Goal: Task Accomplishment & Management: Manage account settings

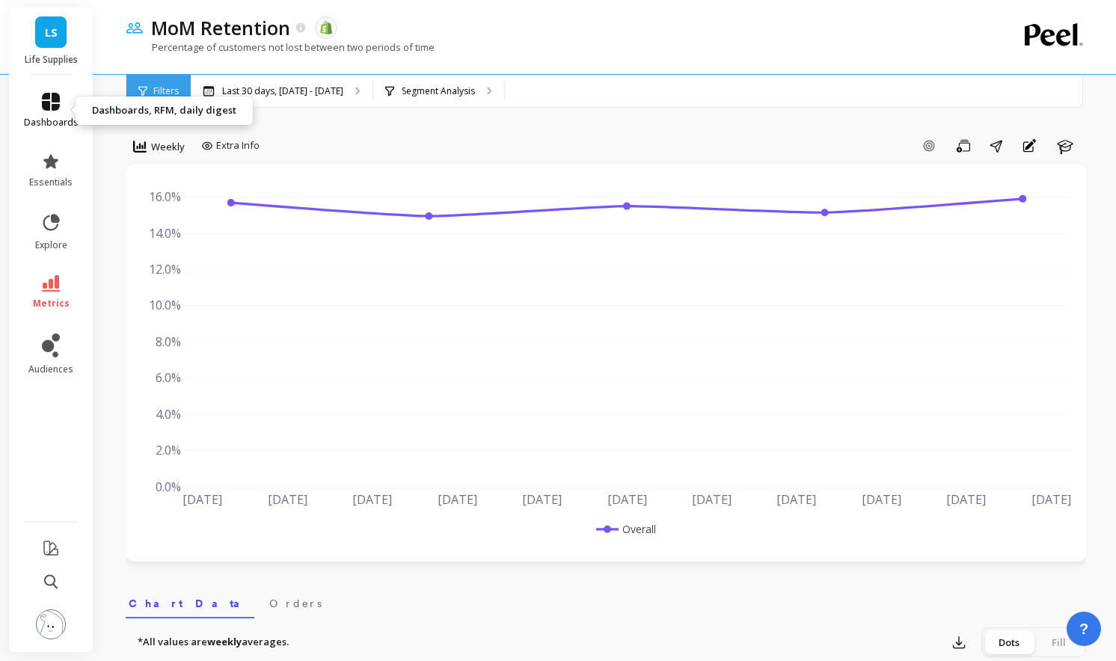
click at [52, 99] on icon at bounding box center [51, 102] width 18 height 18
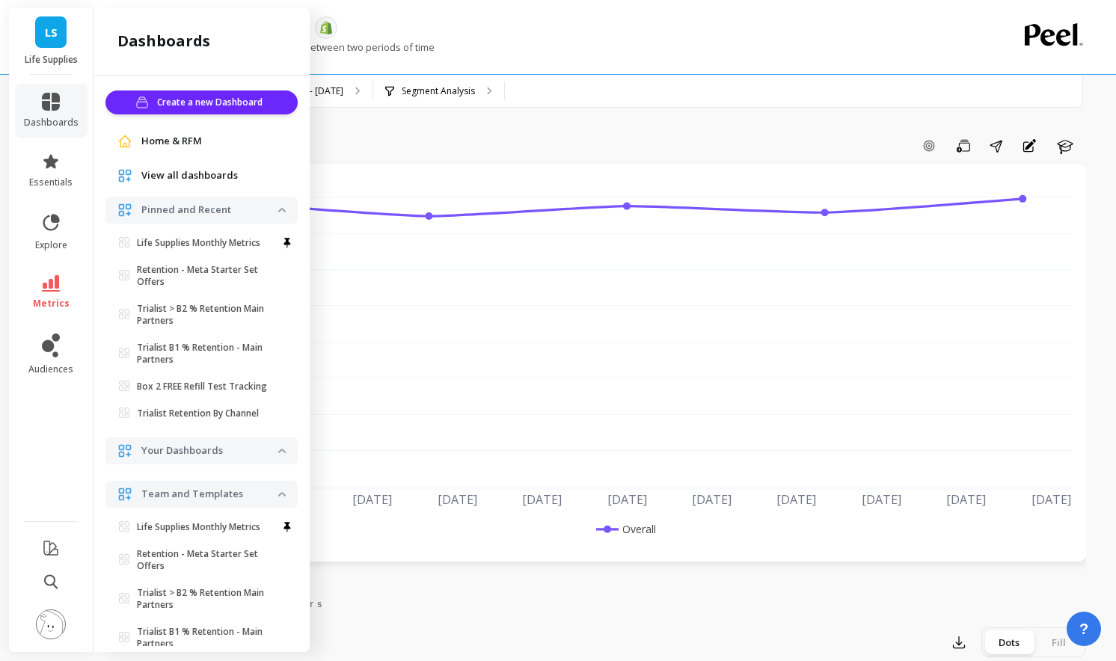
click at [55, 51] on div "LS Life Supplies" at bounding box center [51, 40] width 84 height 67
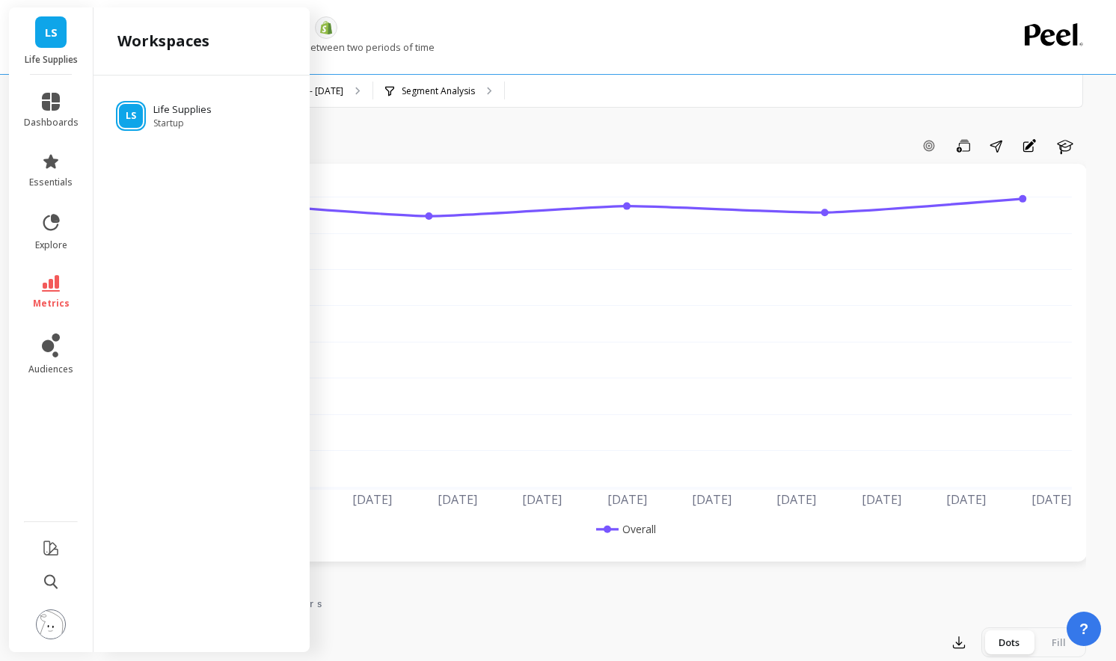
click at [50, 38] on span "LS" at bounding box center [51, 32] width 13 height 17
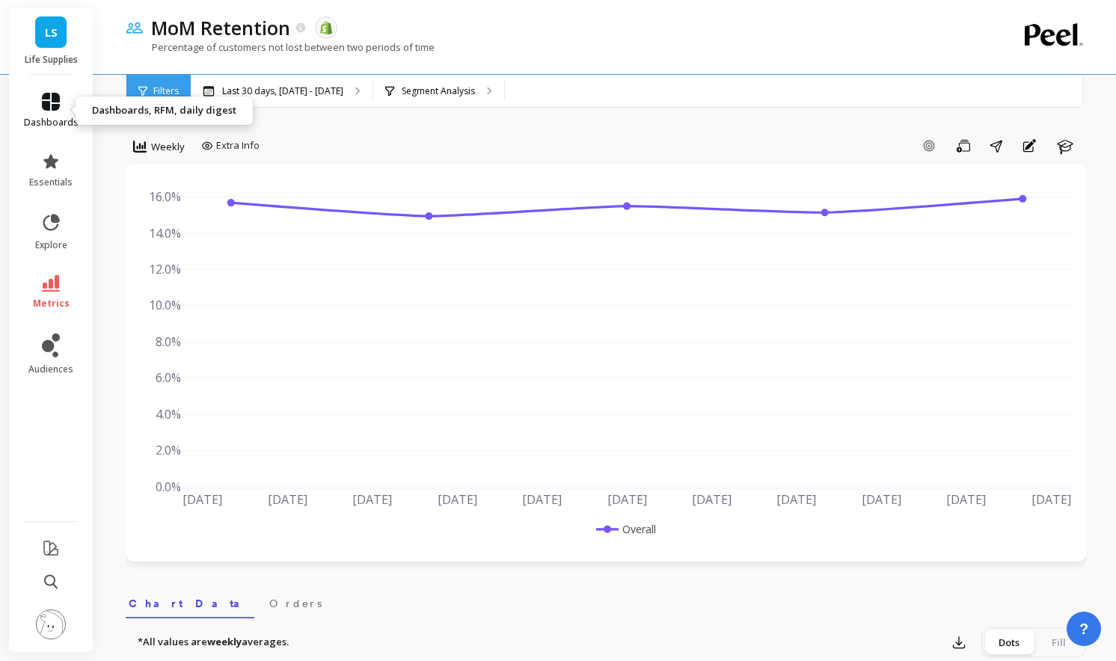
click at [61, 107] on link "dashboards" at bounding box center [51, 111] width 55 height 36
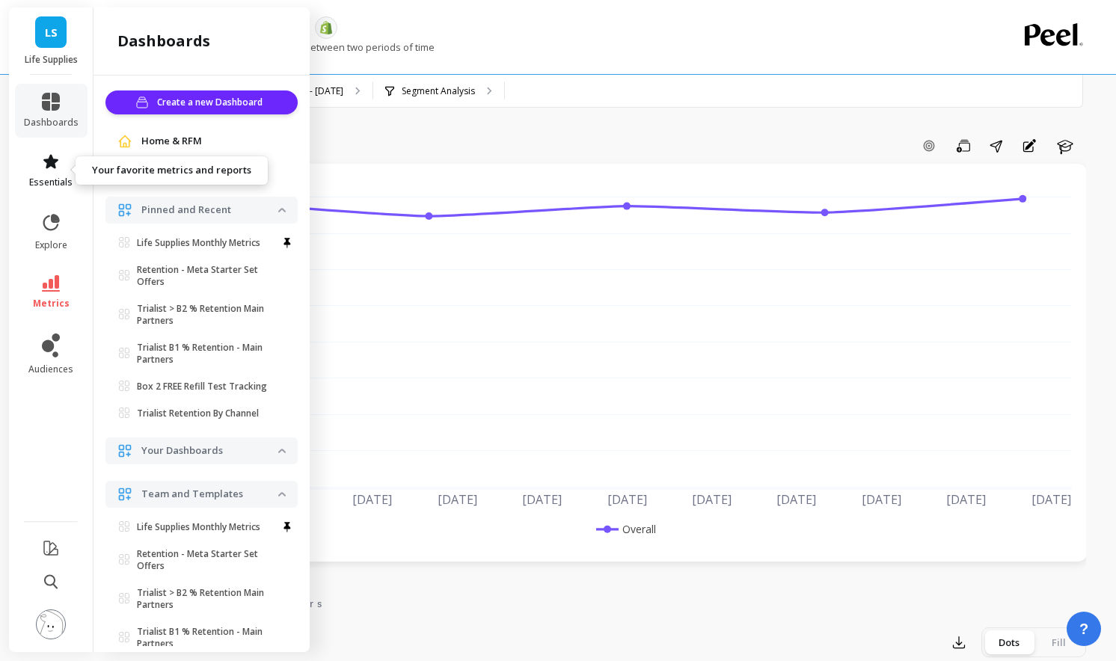
click at [57, 170] on icon at bounding box center [51, 162] width 18 height 18
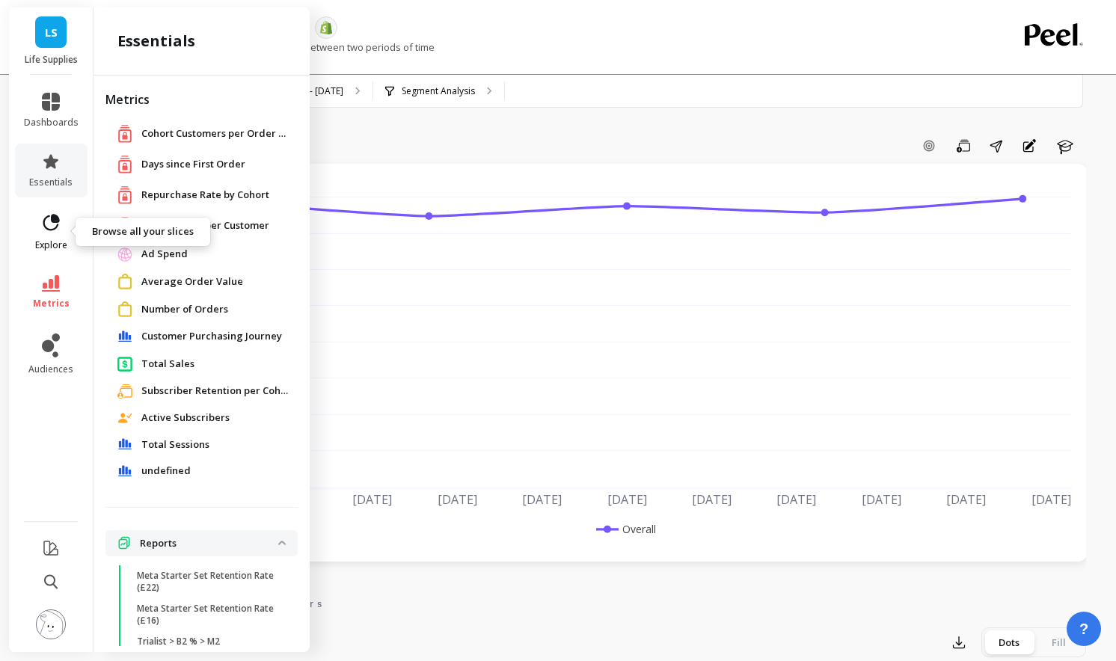
click at [56, 221] on icon at bounding box center [51, 222] width 16 height 16
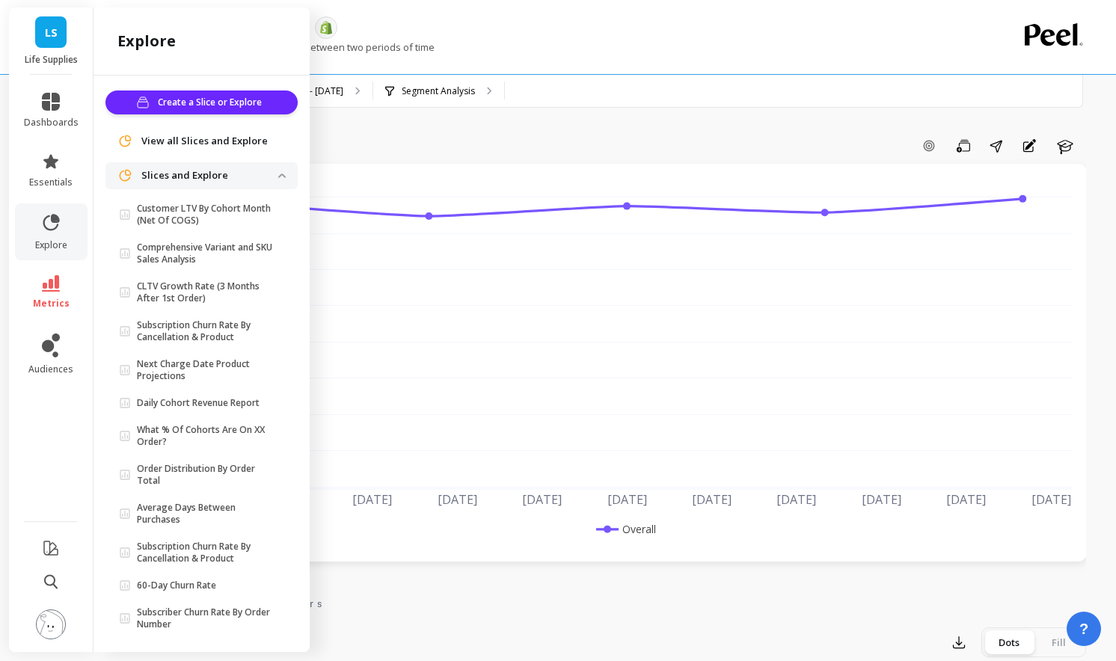
click at [57, 377] on li "audiences" at bounding box center [51, 355] width 73 height 60
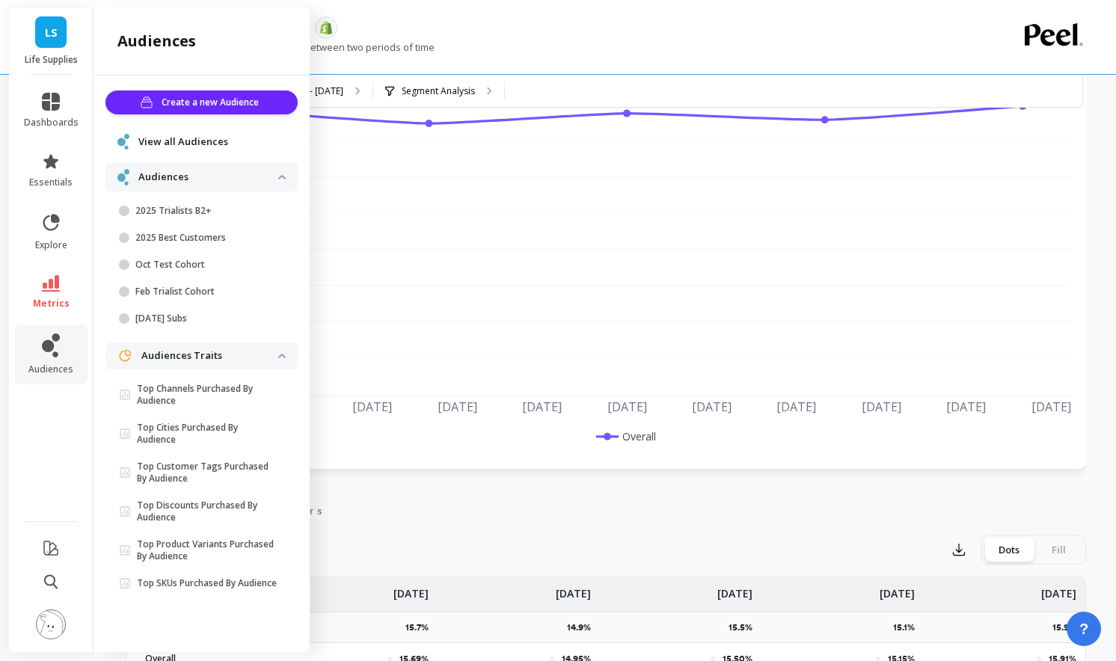
scroll to position [123, 0]
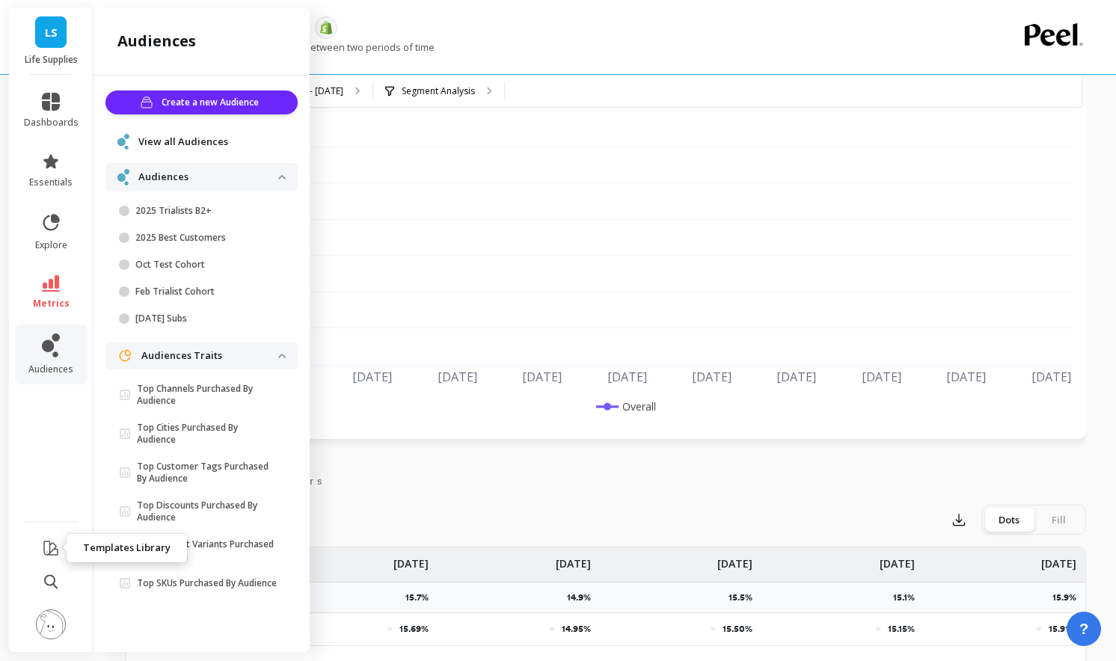
click at [52, 548] on icon at bounding box center [51, 548] width 18 height 18
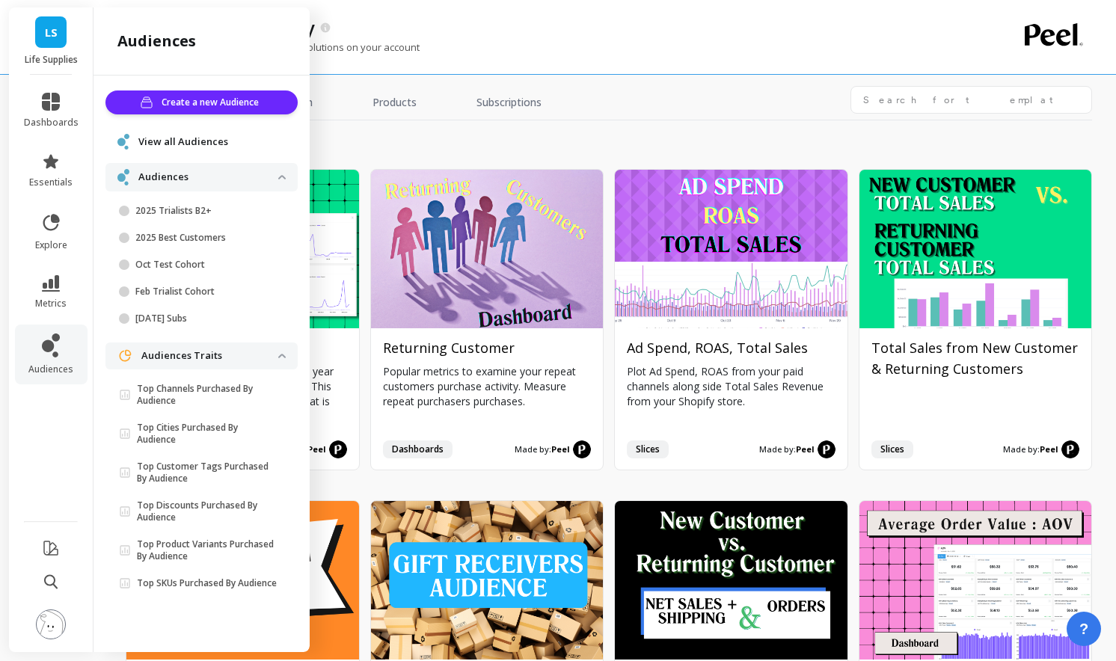
click at [544, 39] on div "Templates Library" at bounding box center [554, 27] width 820 height 25
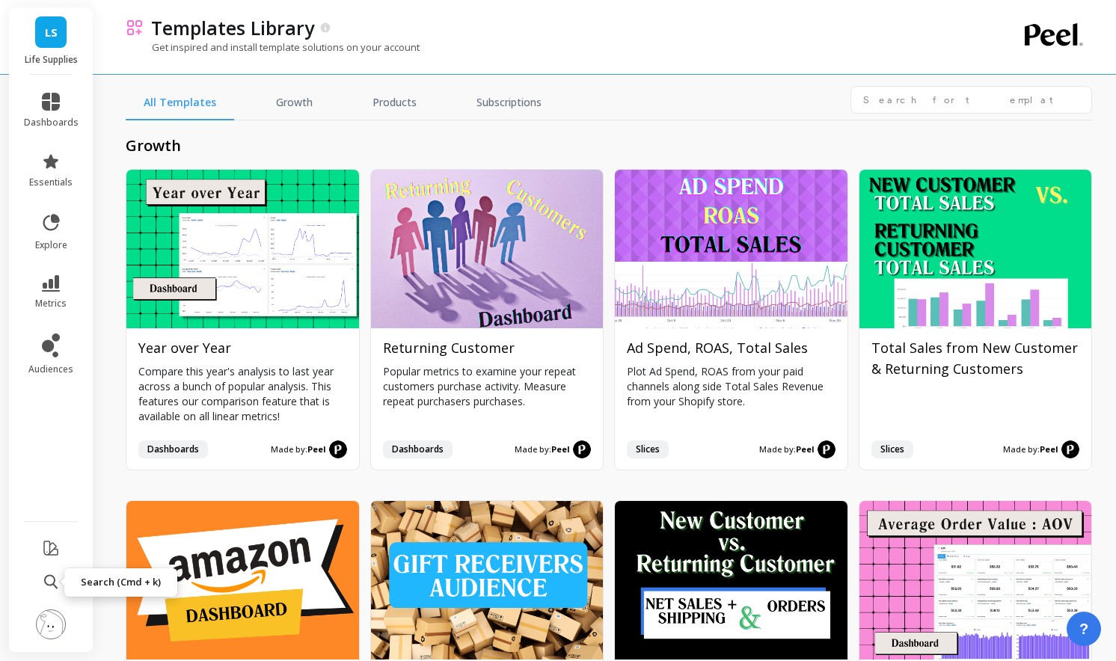
click at [55, 587] on icon at bounding box center [50, 582] width 13 height 15
click at [51, 623] on img at bounding box center [51, 625] width 30 height 30
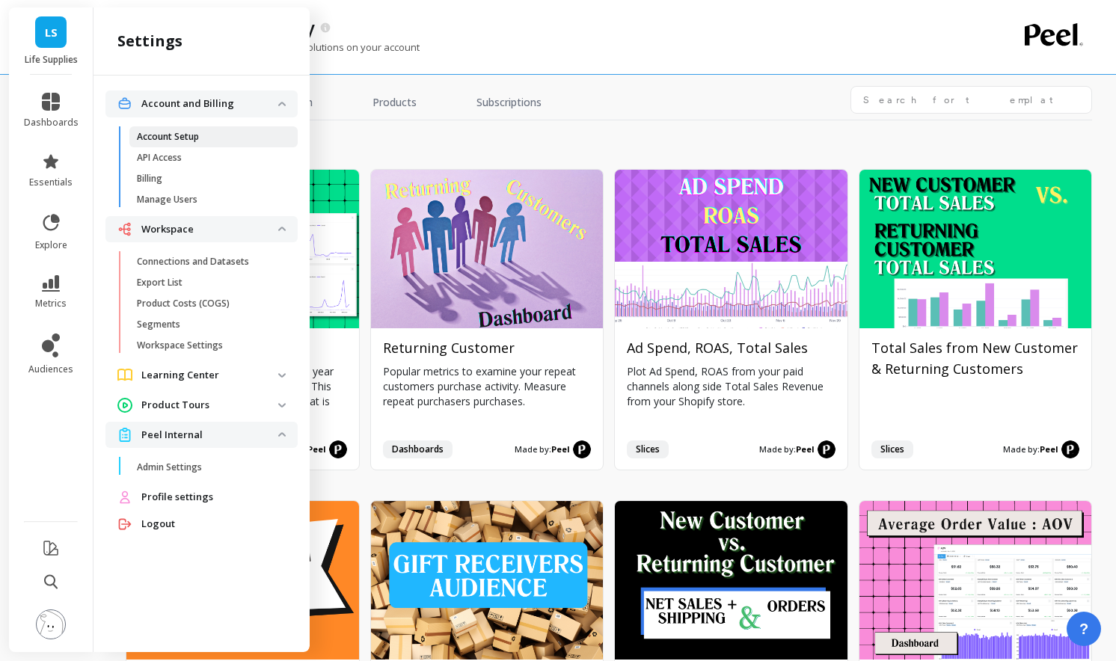
click at [227, 141] on span "Account Setup" at bounding box center [208, 137] width 143 height 12
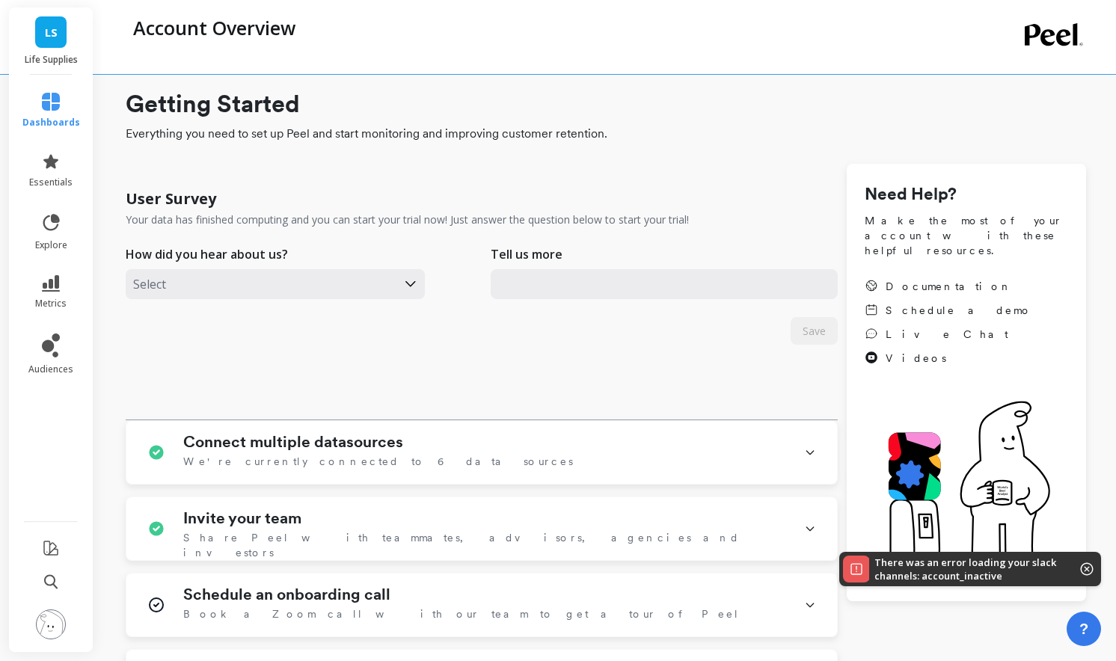
click at [63, 622] on img at bounding box center [51, 625] width 30 height 30
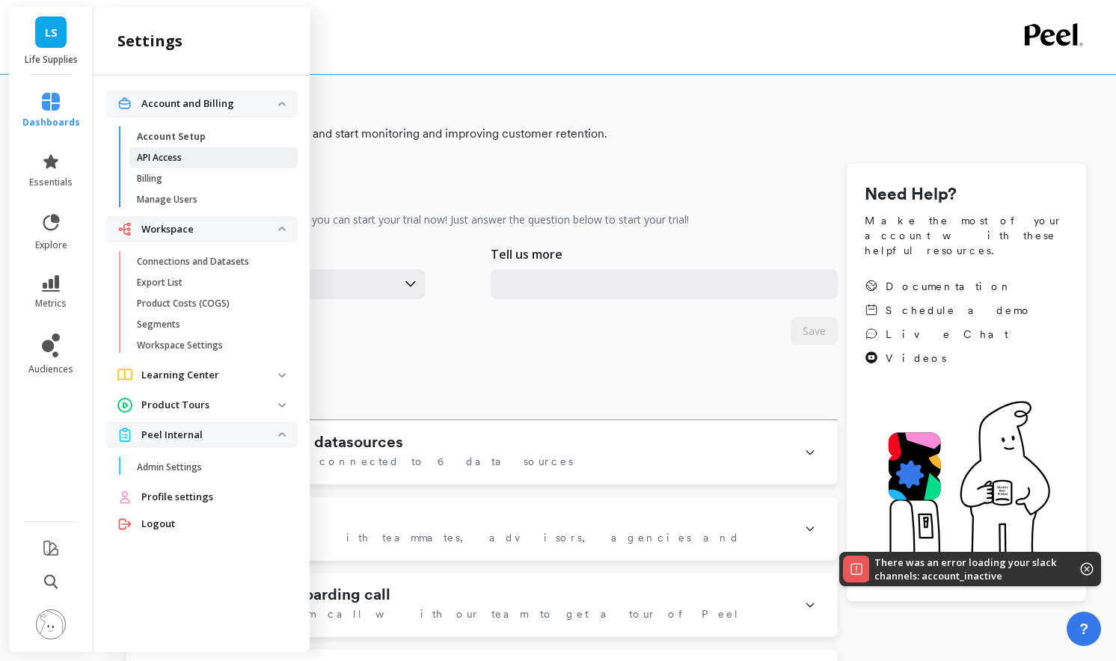
click at [180, 159] on p "API Access" at bounding box center [159, 158] width 45 height 12
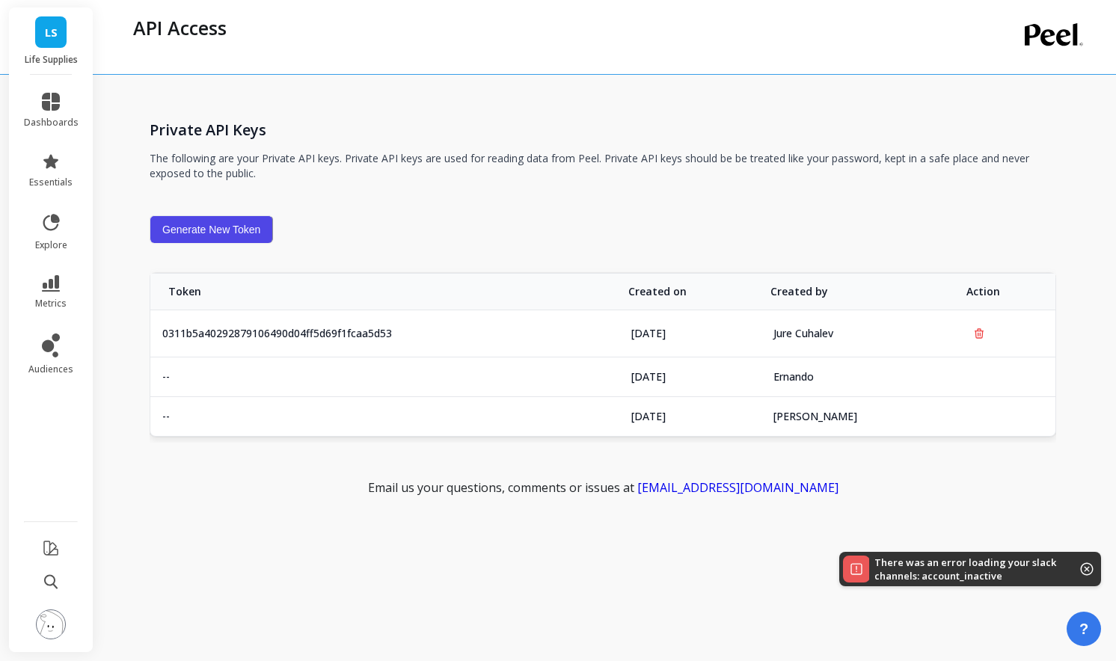
click at [62, 619] on img at bounding box center [51, 625] width 30 height 30
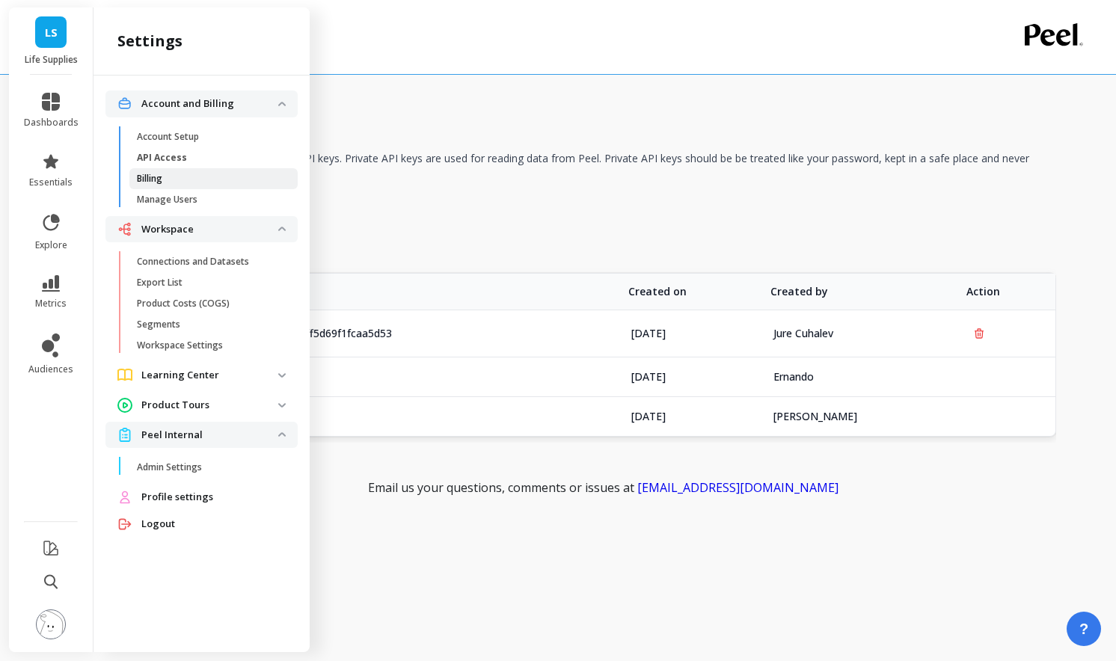
click at [198, 177] on span "Billing" at bounding box center [208, 179] width 143 height 12
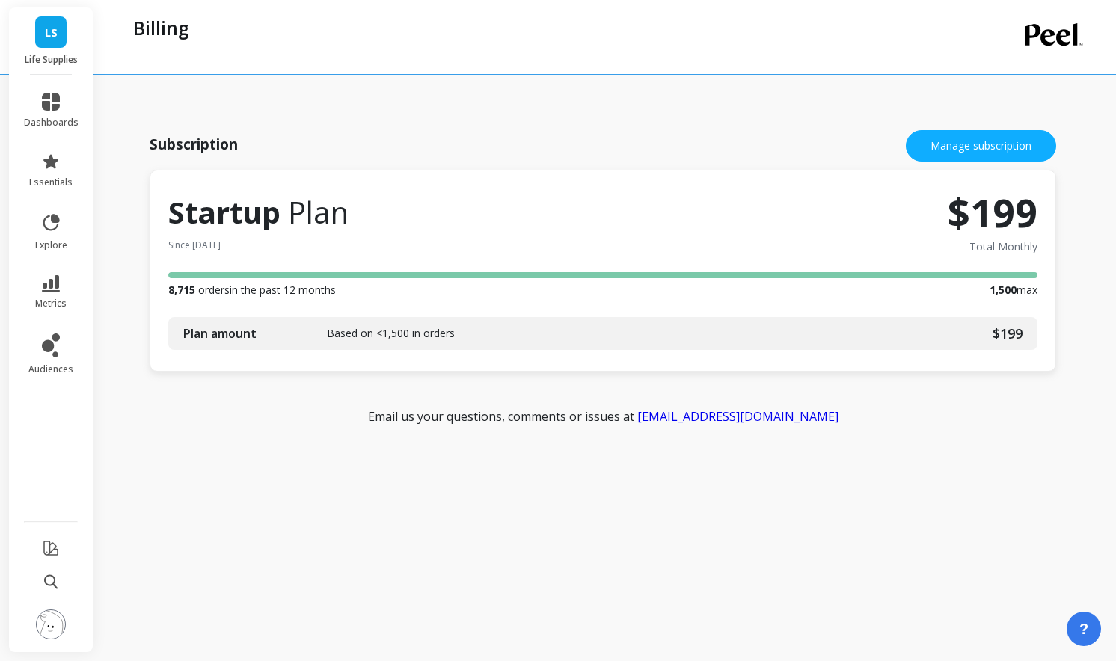
click at [58, 616] on img at bounding box center [51, 625] width 30 height 30
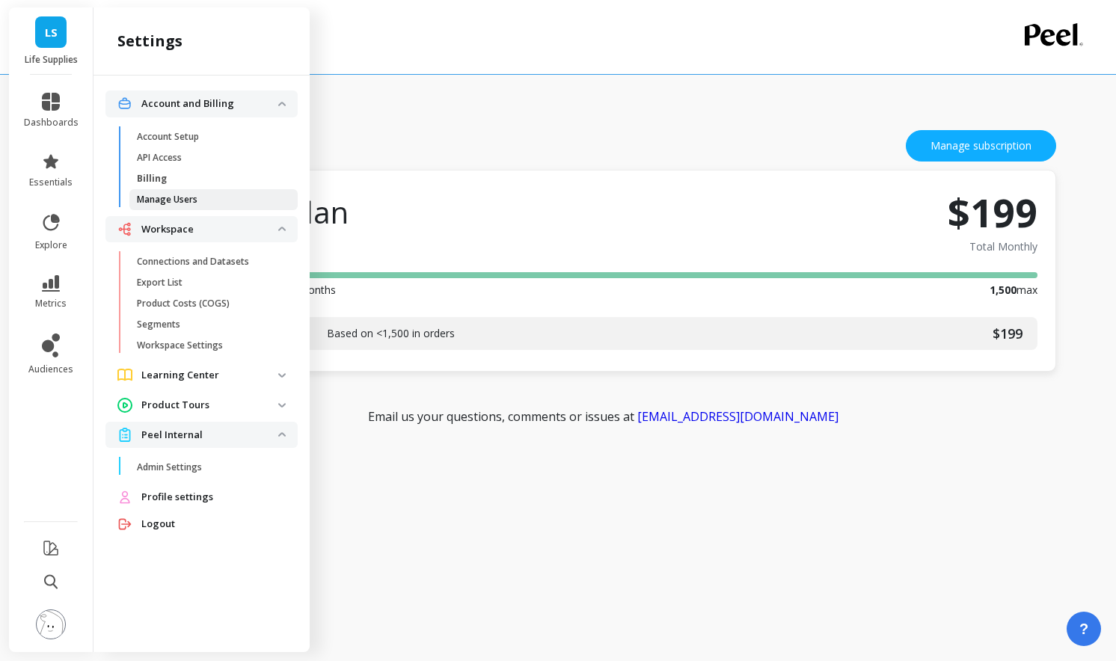
click at [193, 196] on p "Manage Users" at bounding box center [167, 200] width 61 height 12
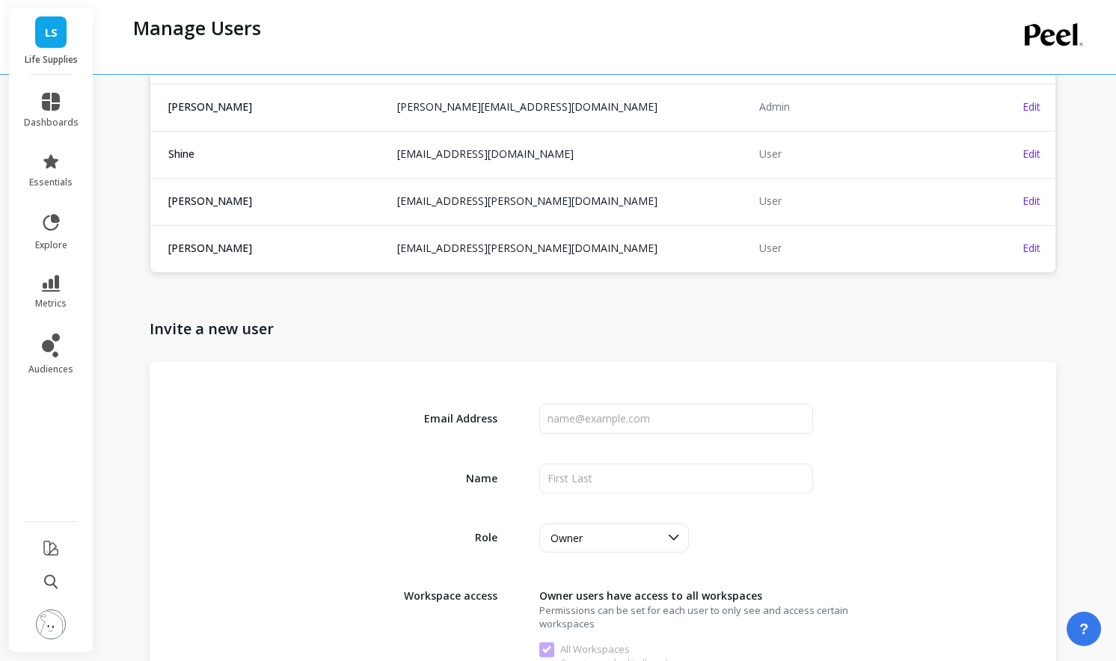
scroll to position [385, 0]
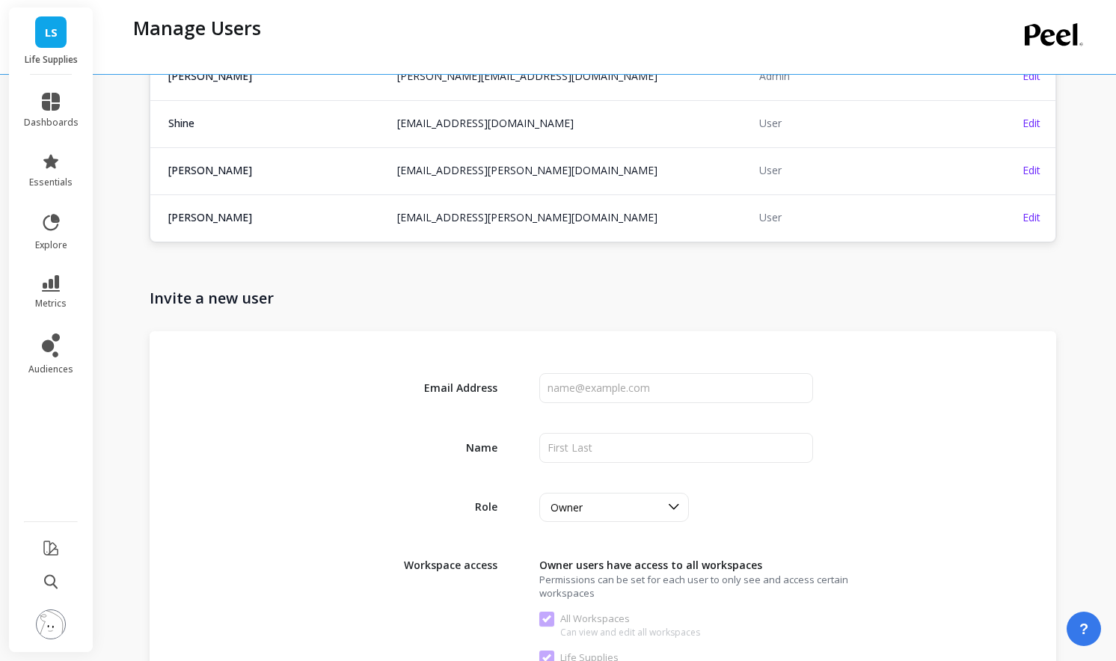
click at [1031, 161] on td "Edit" at bounding box center [1016, 170] width 80 height 46
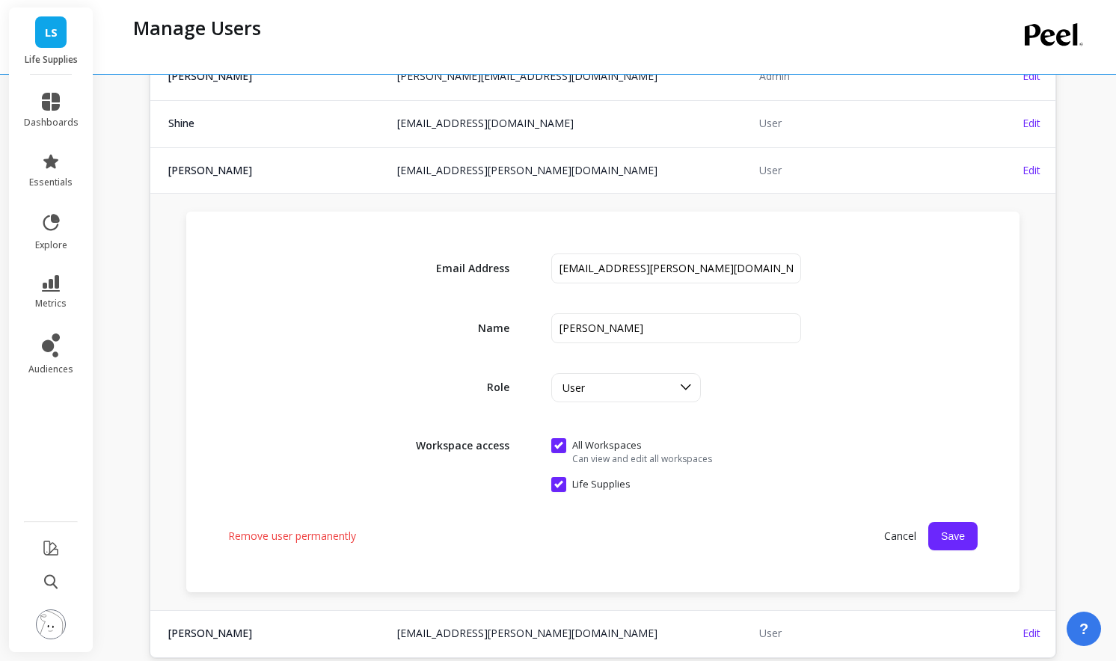
click at [889, 533] on span "Cancel" at bounding box center [900, 536] width 56 height 27
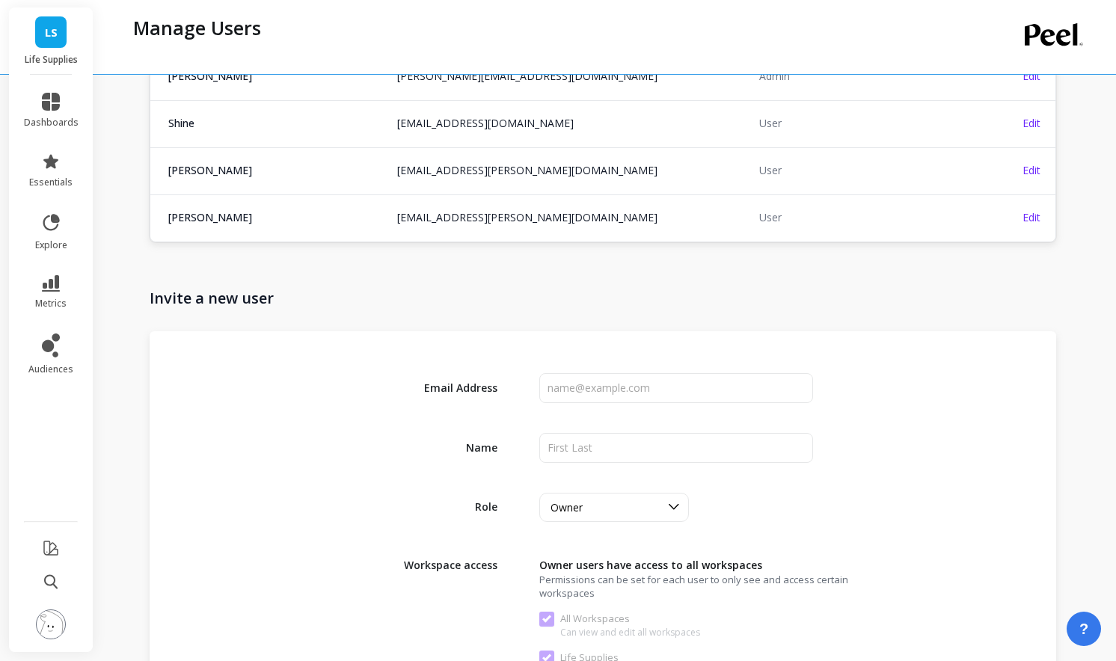
click at [43, 631] on img at bounding box center [51, 625] width 30 height 30
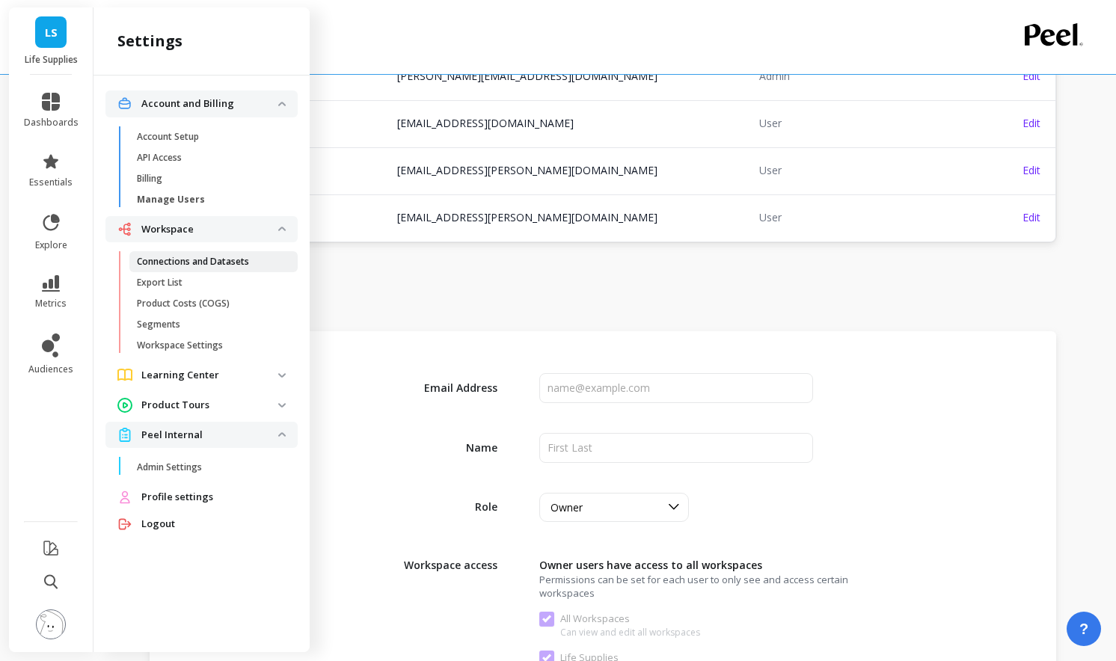
click at [189, 266] on p "Connections and Datasets" at bounding box center [193, 262] width 112 height 12
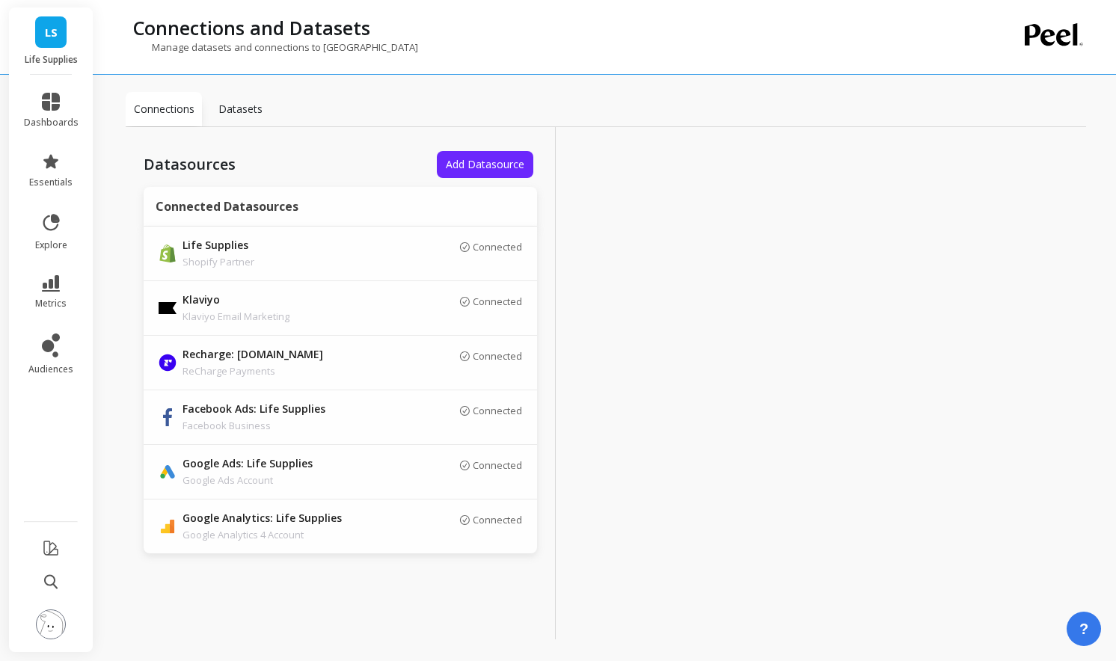
click at [245, 113] on p "Datasets" at bounding box center [240, 109] width 44 height 15
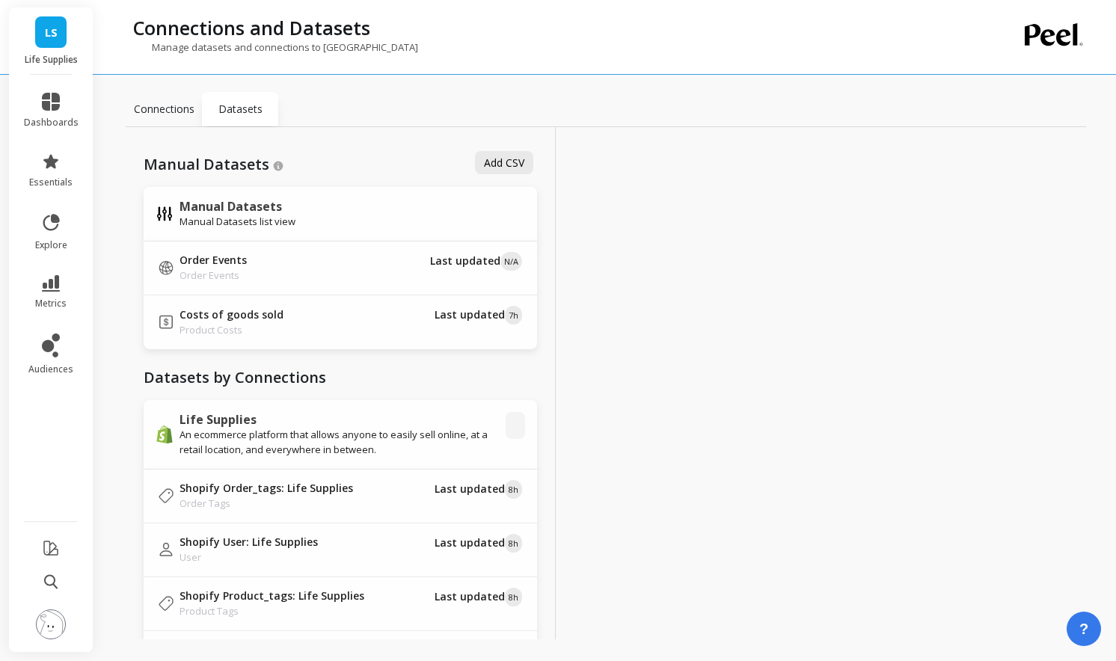
click at [170, 112] on p "Connections" at bounding box center [164, 109] width 61 height 15
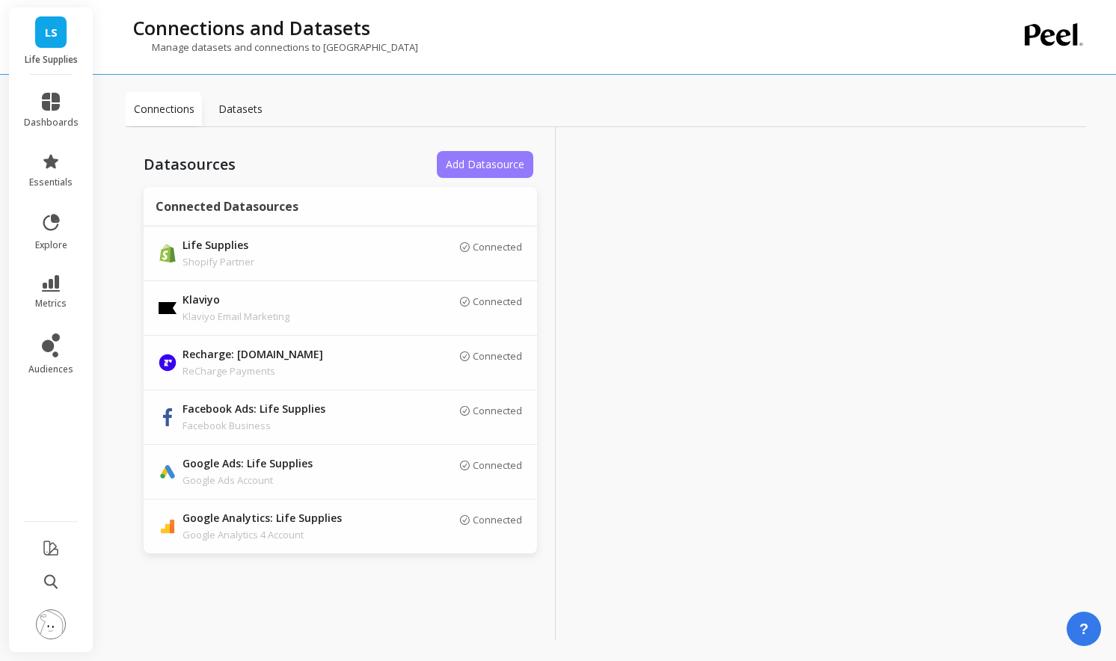
click at [454, 154] on button "Add Datasource" at bounding box center [485, 164] width 97 height 27
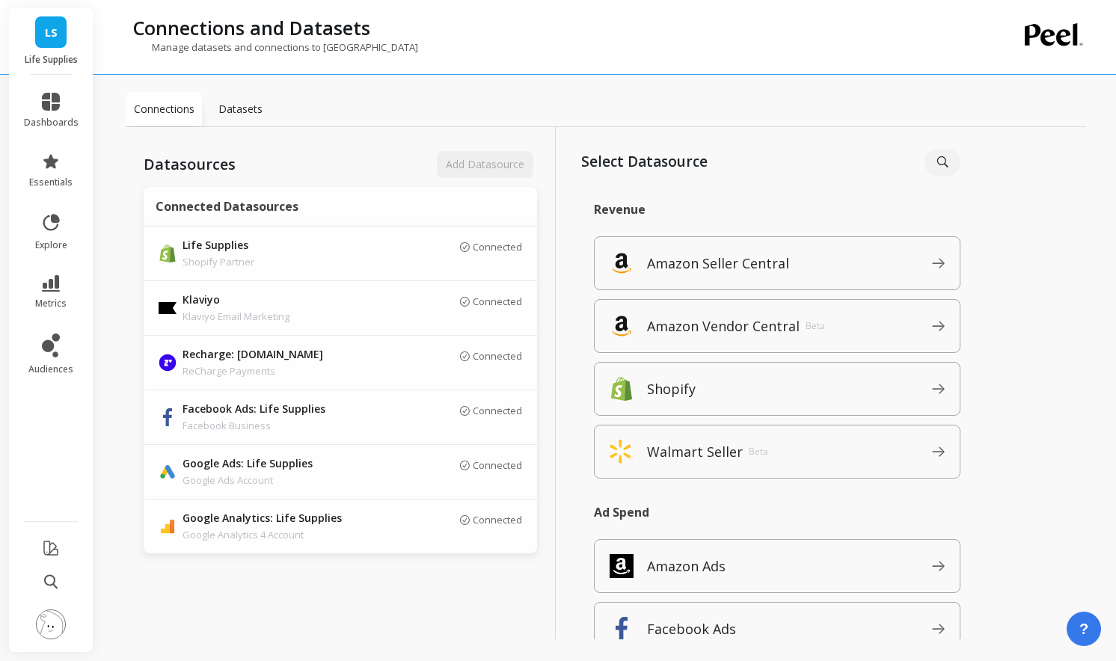
click at [263, 113] on div "Datasets" at bounding box center [240, 109] width 76 height 34
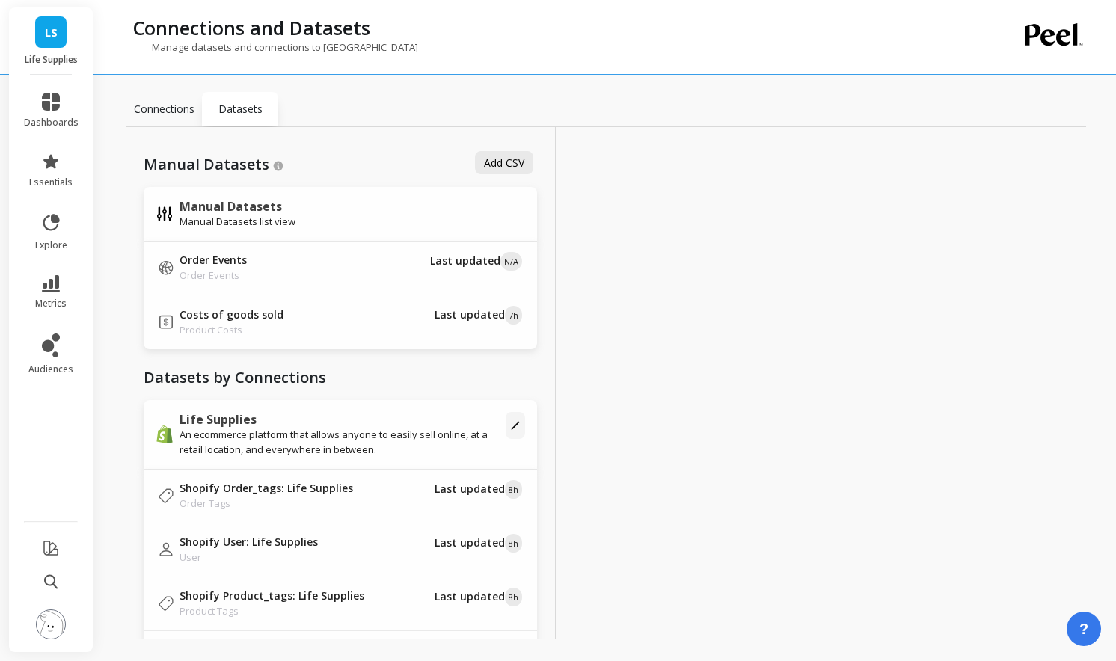
click at [53, 611] on img at bounding box center [51, 625] width 30 height 30
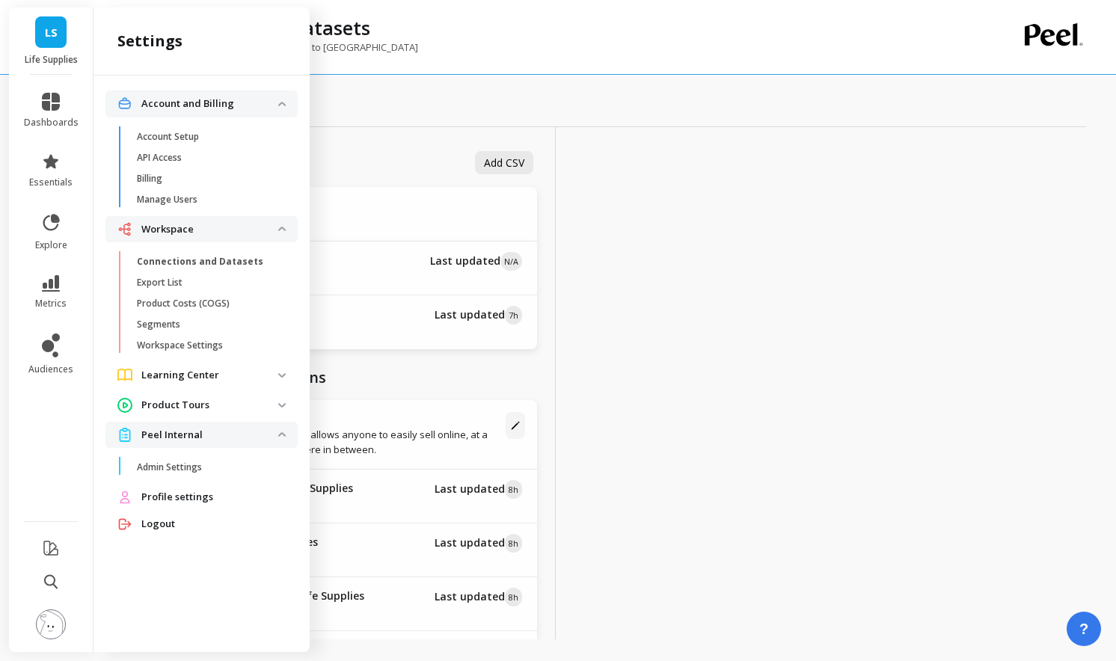
click at [211, 372] on p "Learning Center" at bounding box center [209, 375] width 137 height 15
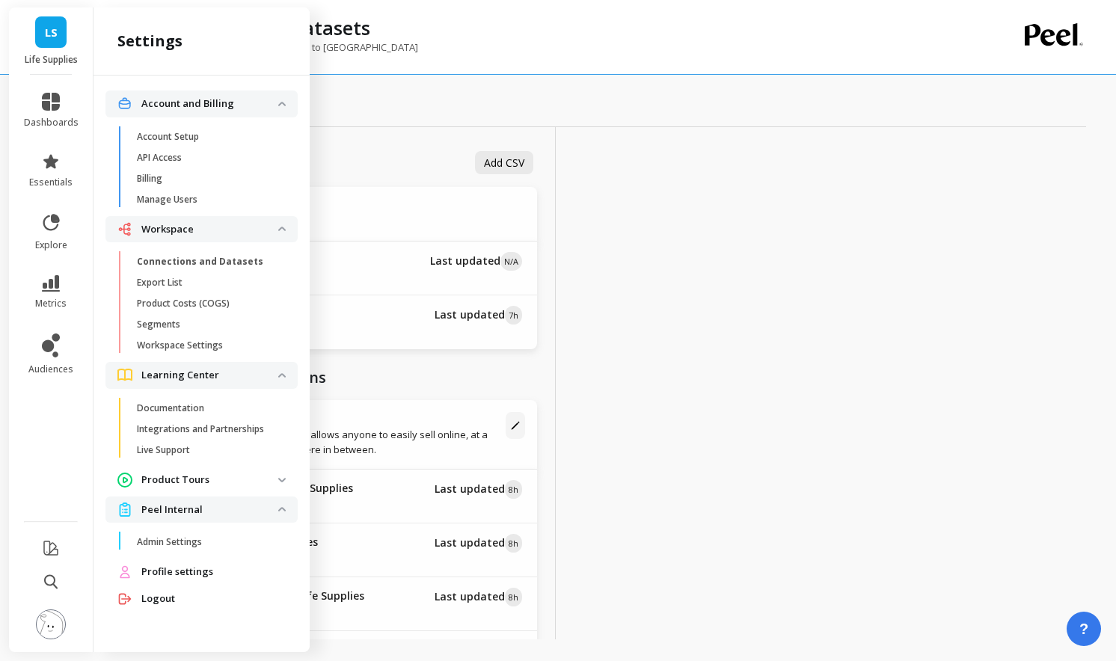
click at [207, 373] on p "Learning Center" at bounding box center [209, 375] width 137 height 15
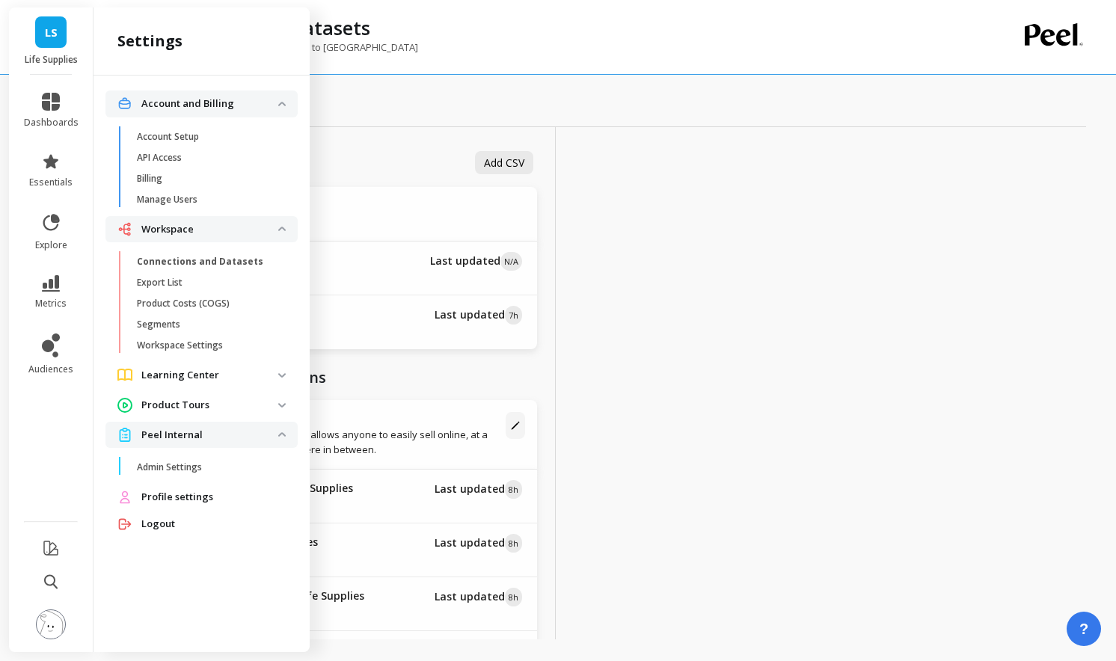
click at [207, 373] on p "Learning Center" at bounding box center [209, 375] width 137 height 15
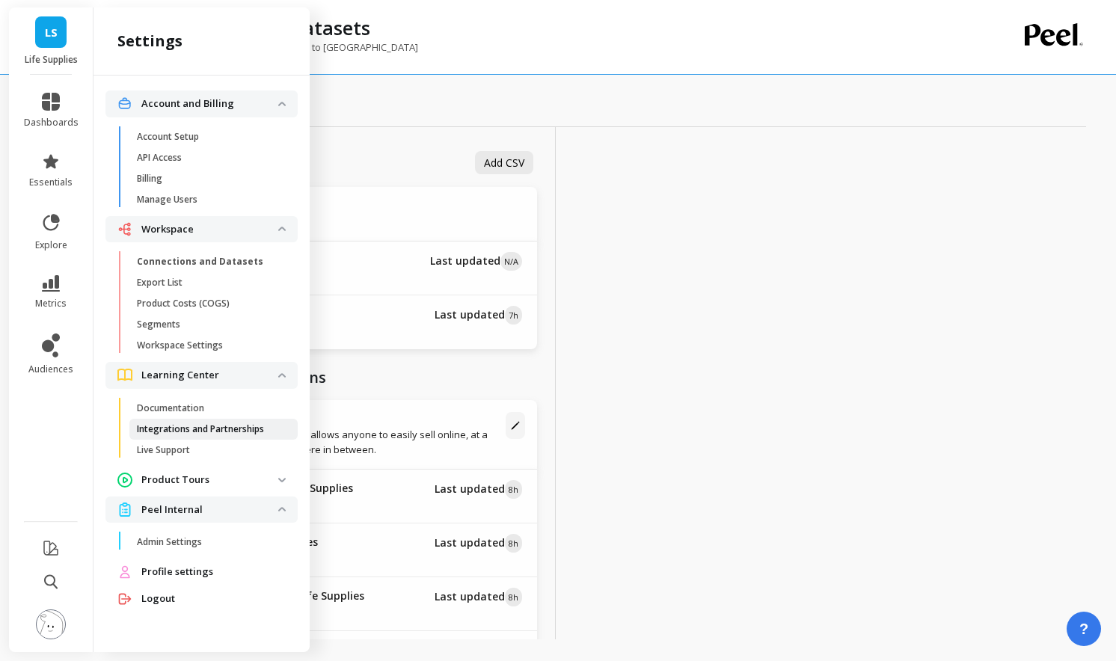
click at [201, 426] on p "Integrations and Partnerships" at bounding box center [200, 429] width 127 height 12
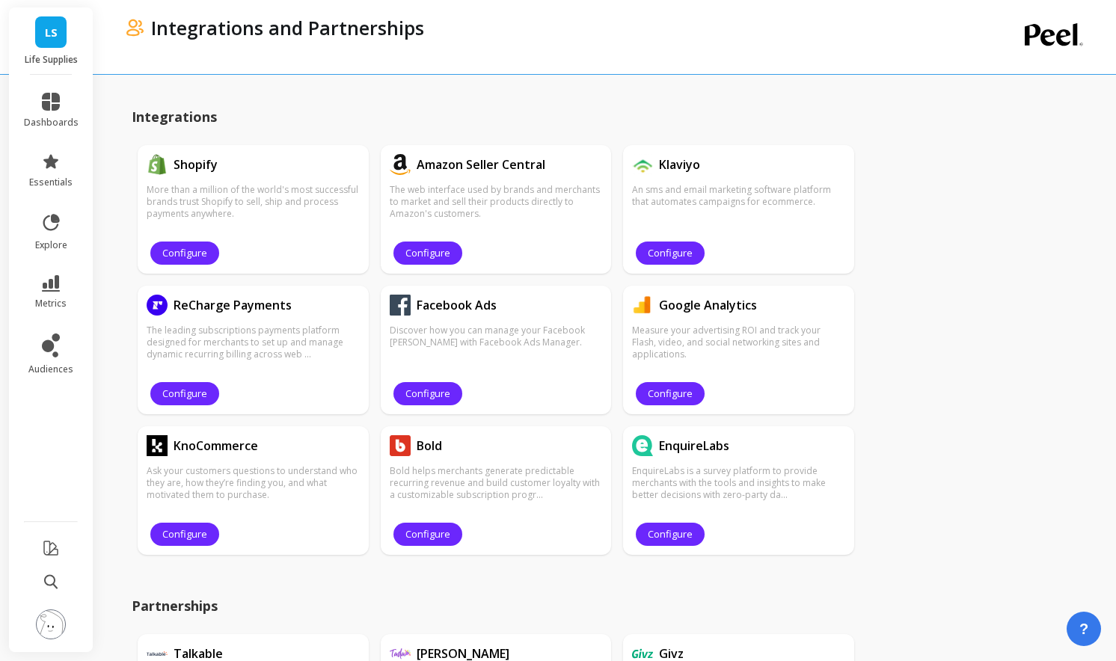
click at [44, 618] on img at bounding box center [51, 625] width 30 height 30
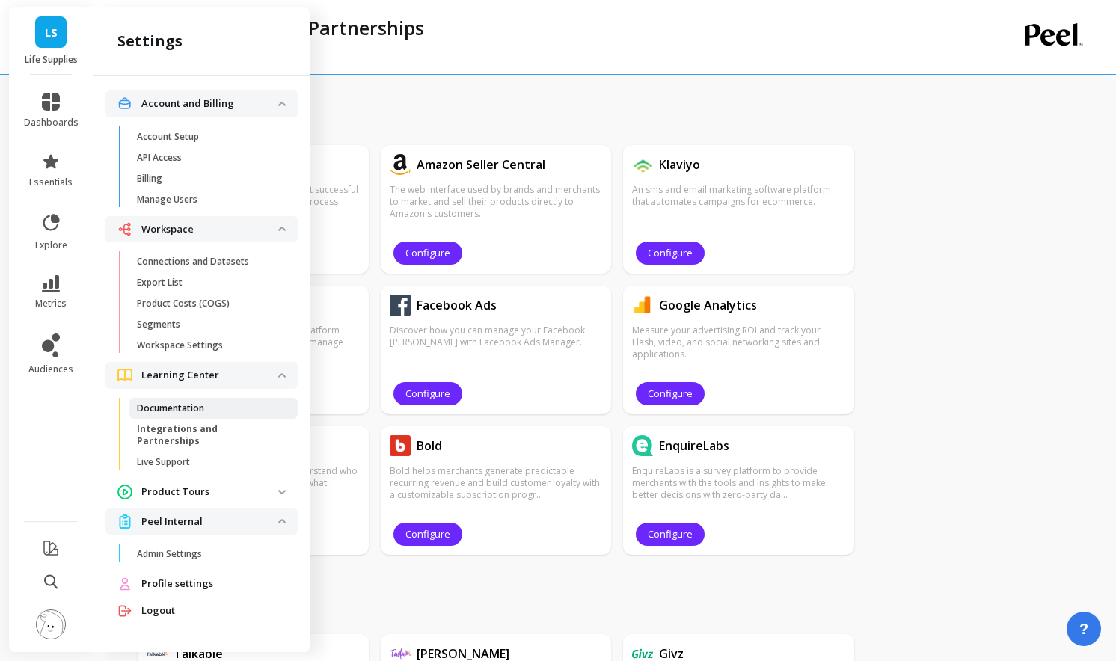
click at [165, 406] on p "Documentation" at bounding box center [170, 408] width 67 height 12
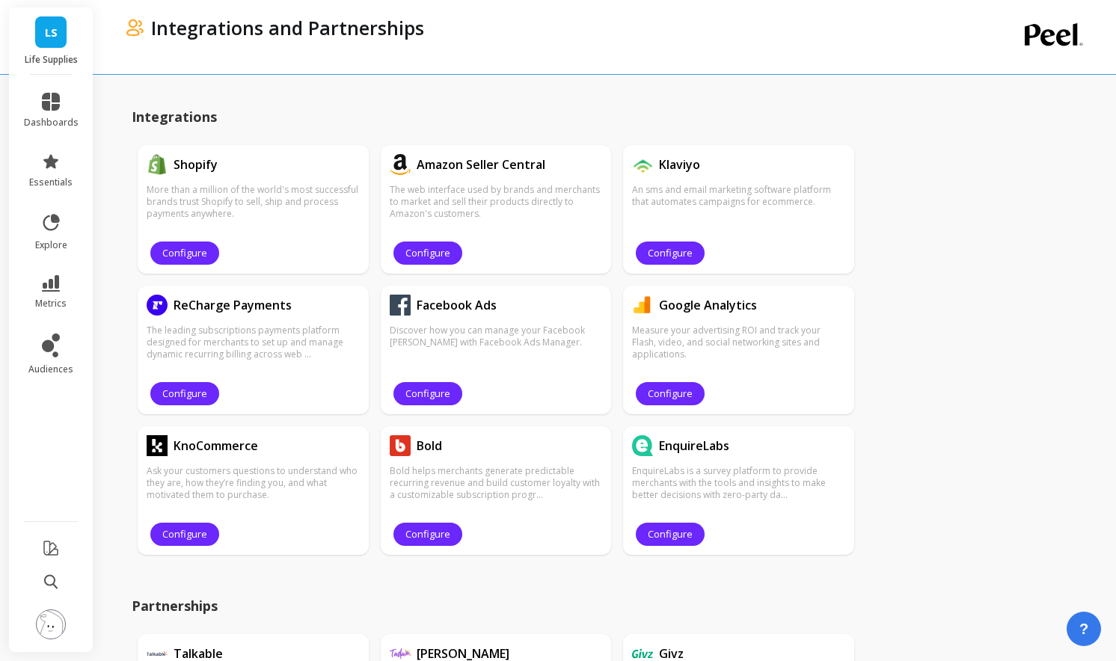
click at [44, 611] on img at bounding box center [51, 625] width 30 height 30
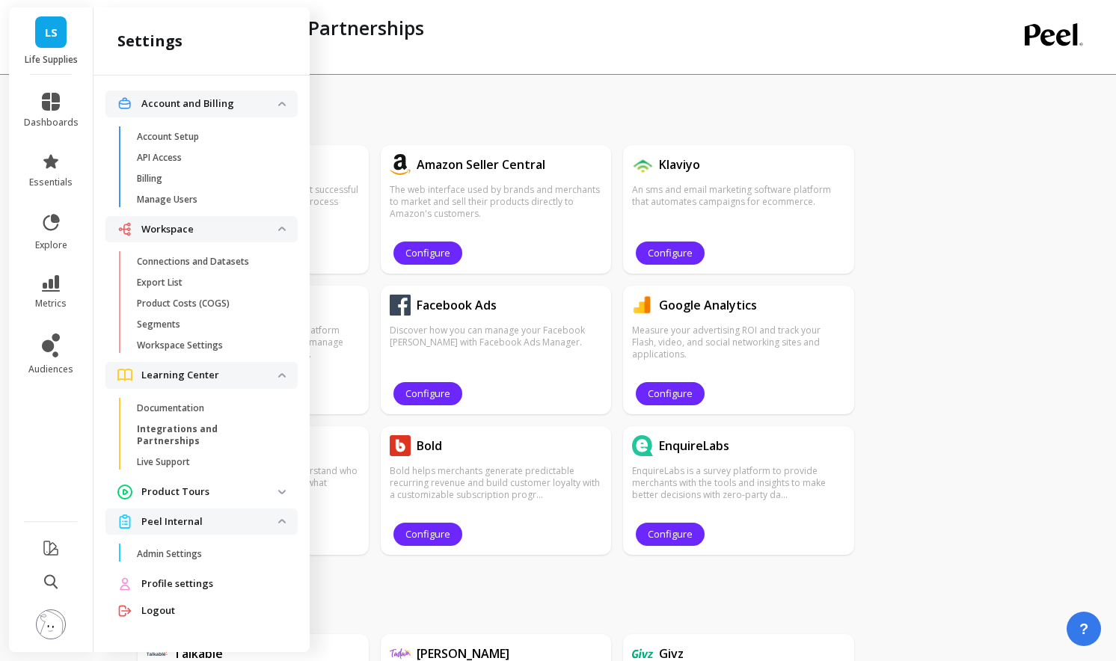
click at [212, 372] on p "Learning Center" at bounding box center [209, 375] width 137 height 15
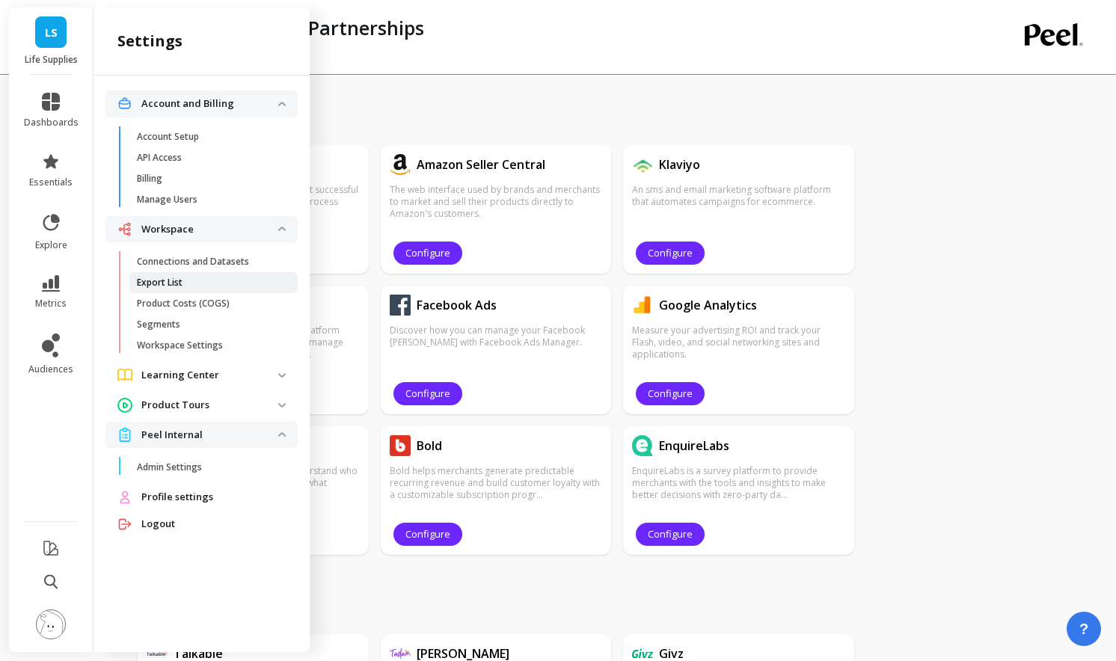
click at [194, 288] on span "Export List" at bounding box center [208, 283] width 143 height 12
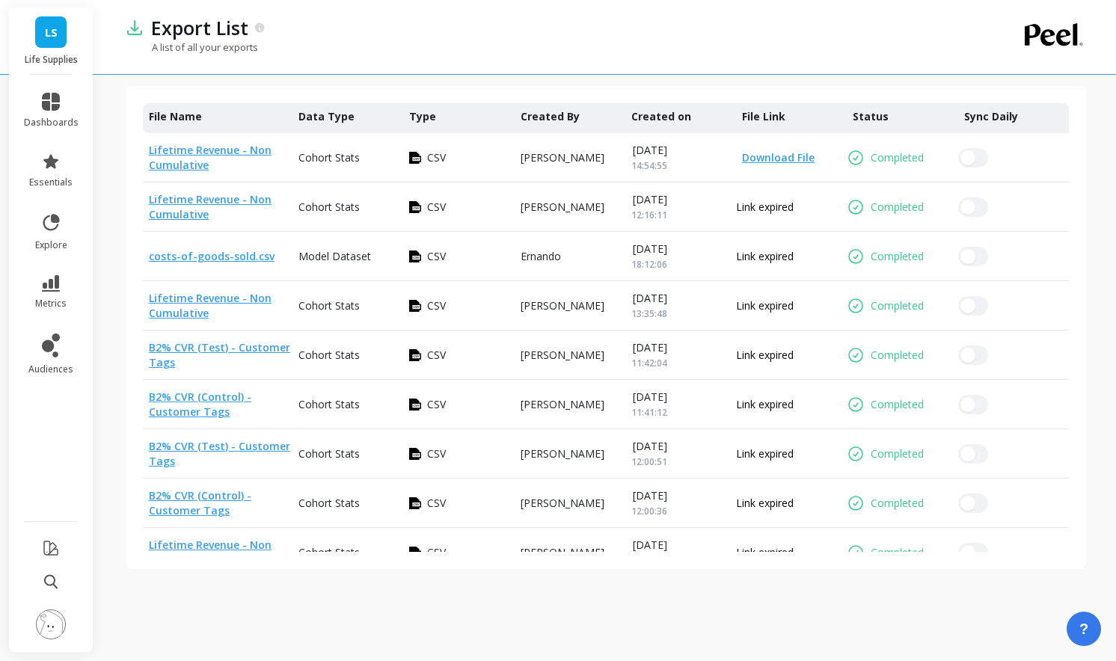
click at [55, 624] on img at bounding box center [51, 625] width 30 height 30
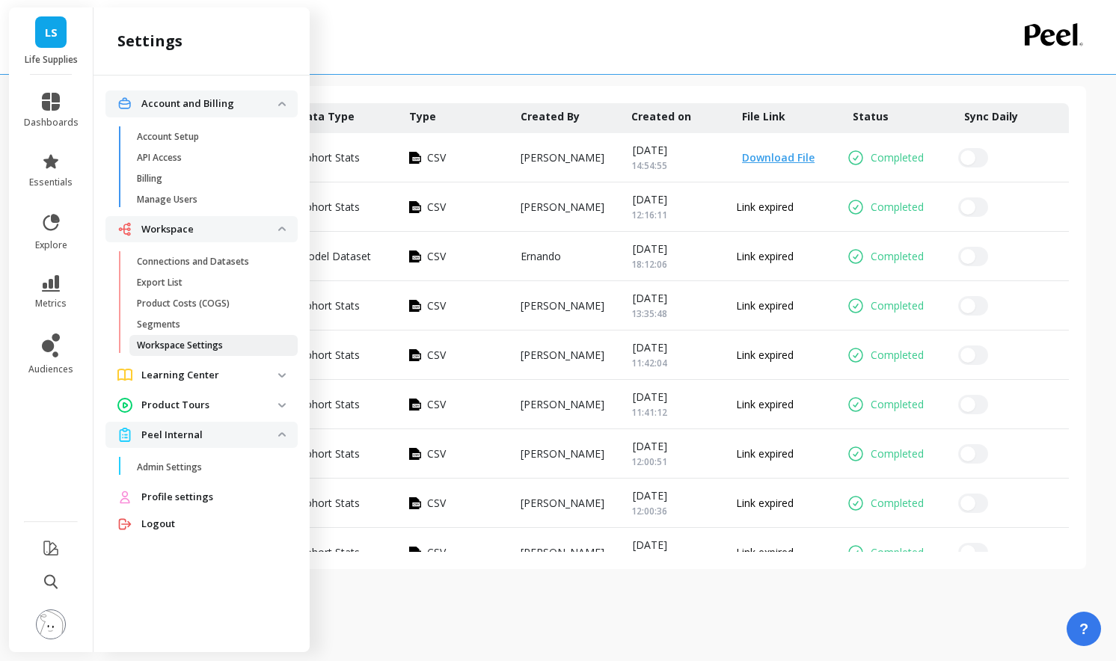
click at [201, 344] on p "Workspace Settings" at bounding box center [180, 346] width 86 height 12
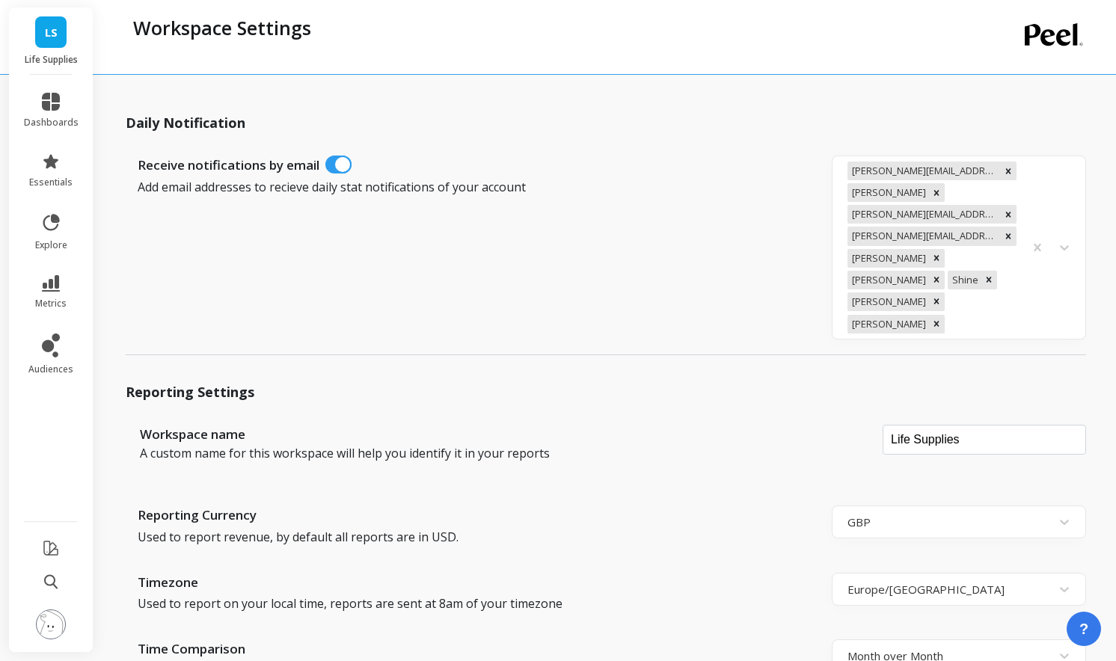
click at [65, 622] on img at bounding box center [51, 625] width 30 height 30
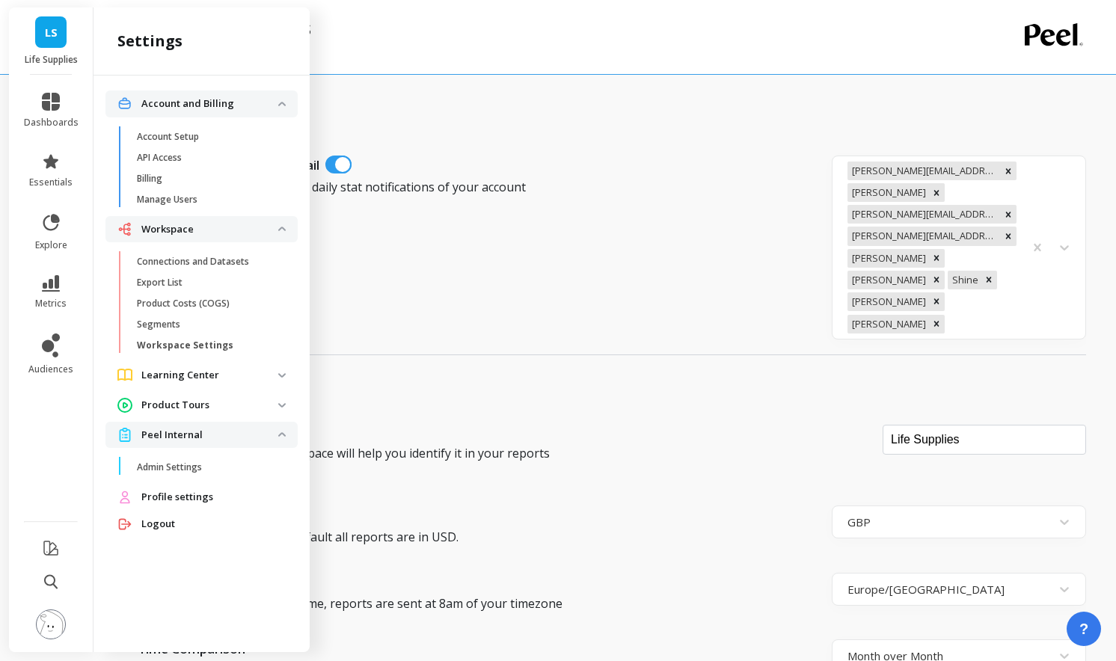
click at [200, 411] on p "Product Tours" at bounding box center [209, 405] width 137 height 15
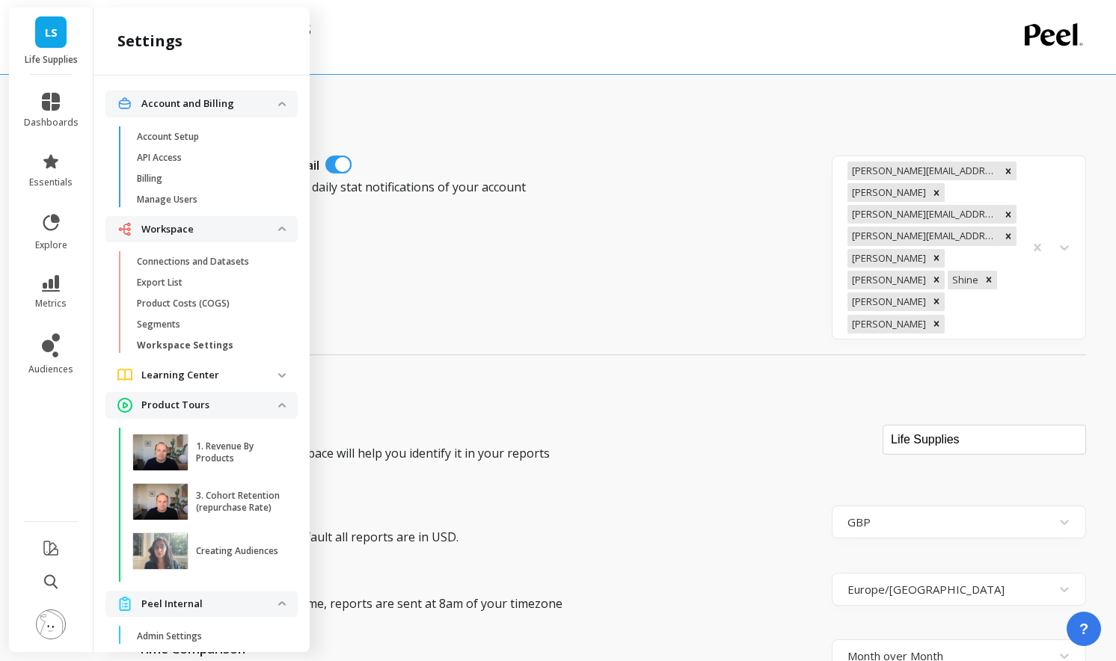
click at [226, 410] on p "Product Tours" at bounding box center [209, 405] width 137 height 15
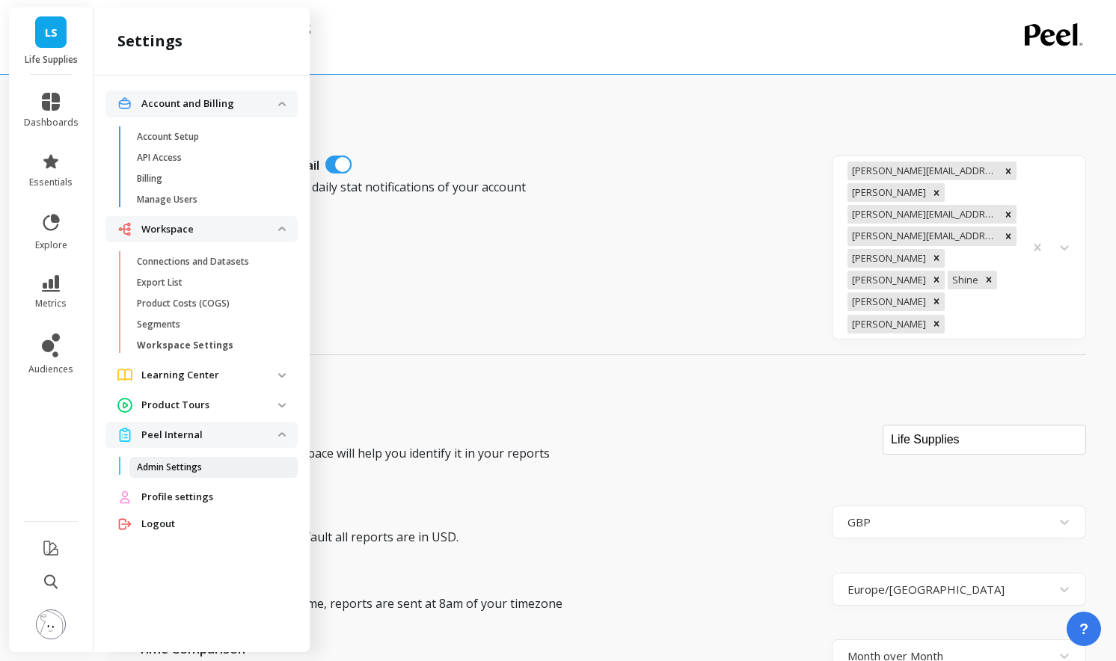
click at [202, 464] on span "Admin Settings" at bounding box center [208, 468] width 143 height 12
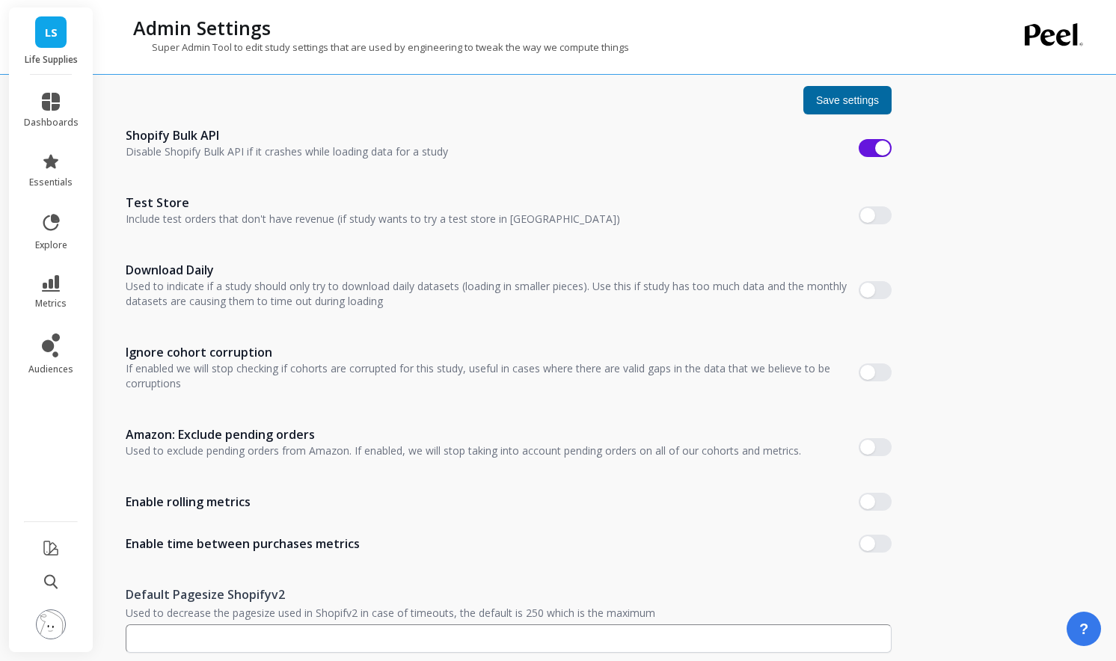
click at [62, 611] on button at bounding box center [51, 626] width 30 height 32
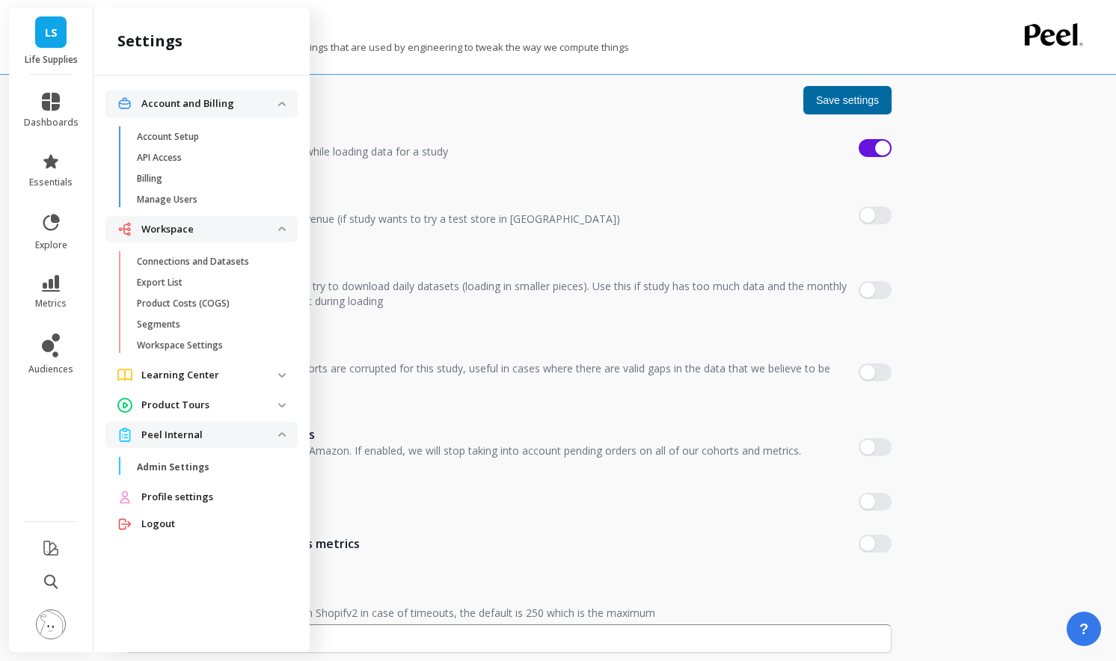
click at [180, 495] on span "Profile settings" at bounding box center [177, 497] width 72 height 15
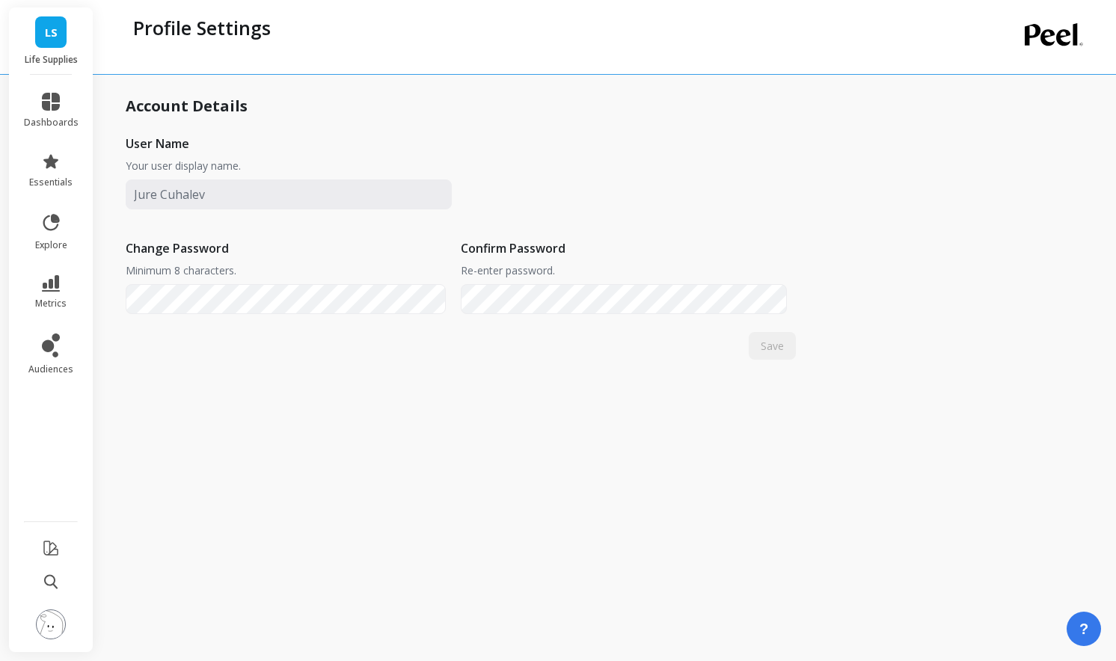
click at [55, 610] on img at bounding box center [51, 625] width 30 height 30
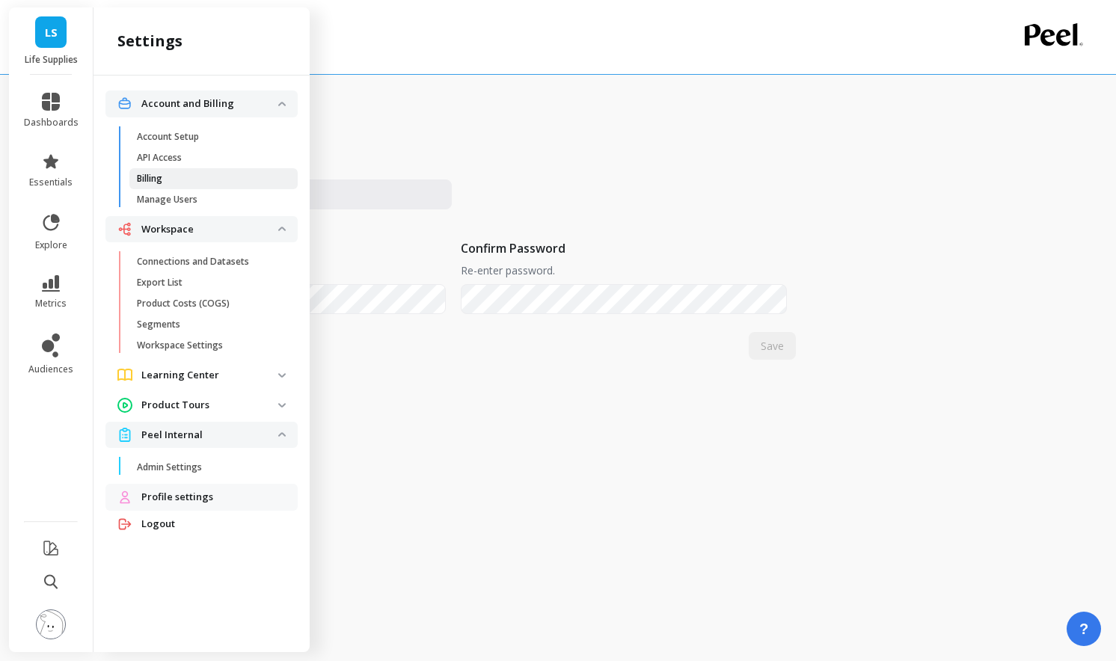
click at [139, 180] on p "Billing" at bounding box center [149, 179] width 25 height 12
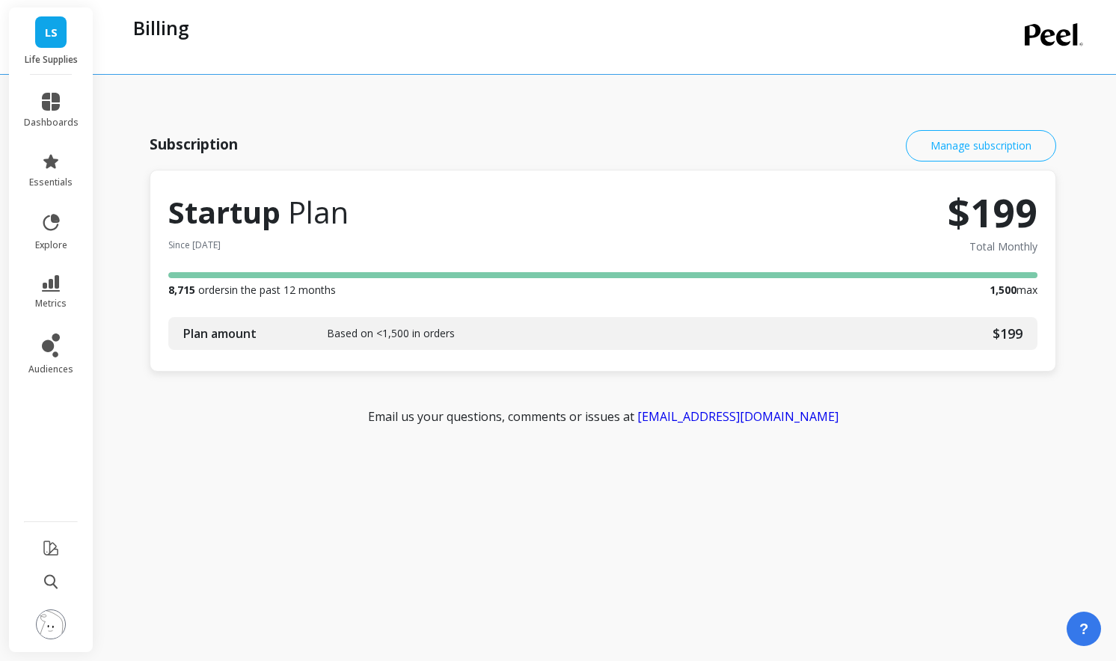
click at [937, 143] on link "Manage subscription" at bounding box center [981, 145] width 150 height 31
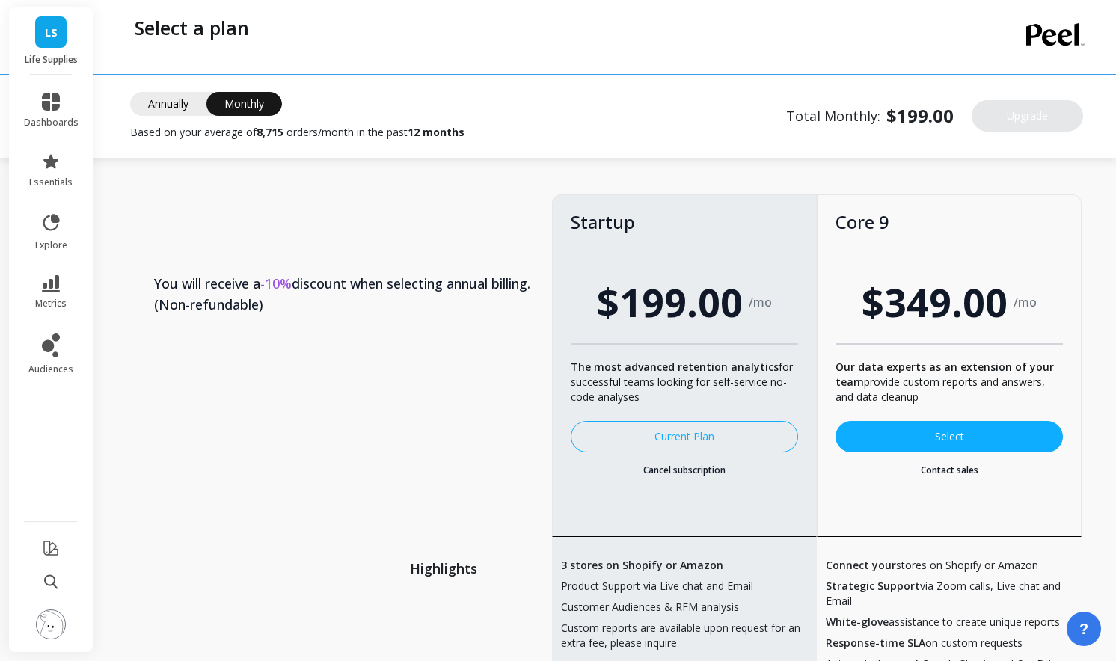
click at [44, 92] on li "dashboards" at bounding box center [51, 111] width 73 height 54
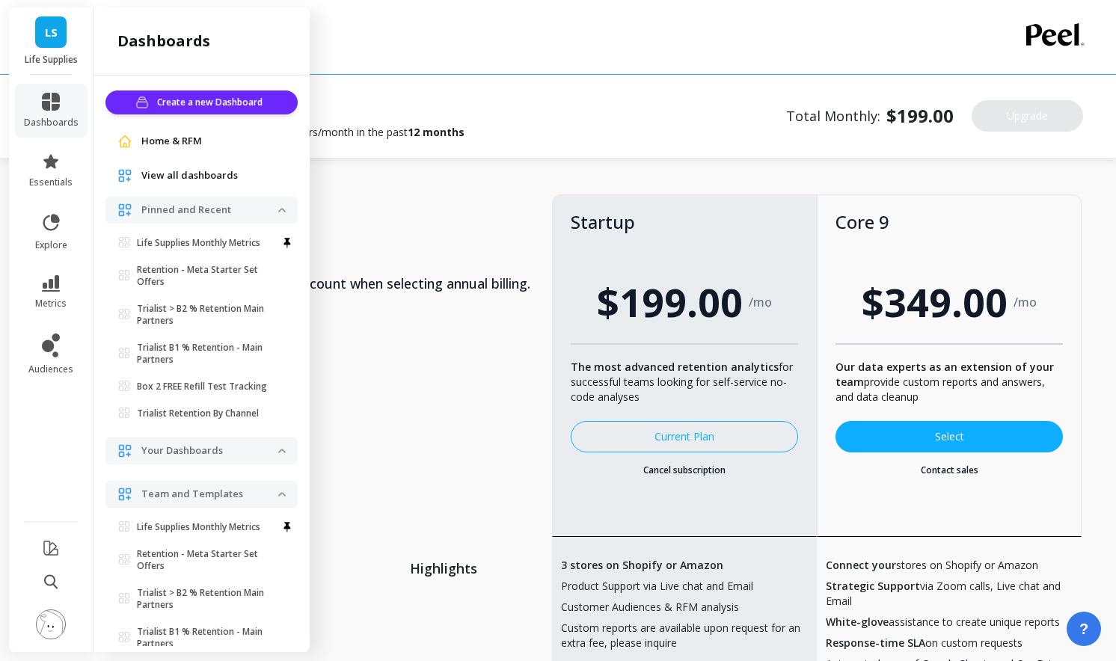
click at [138, 141] on div "Home & RFM" at bounding box center [201, 141] width 168 height 15
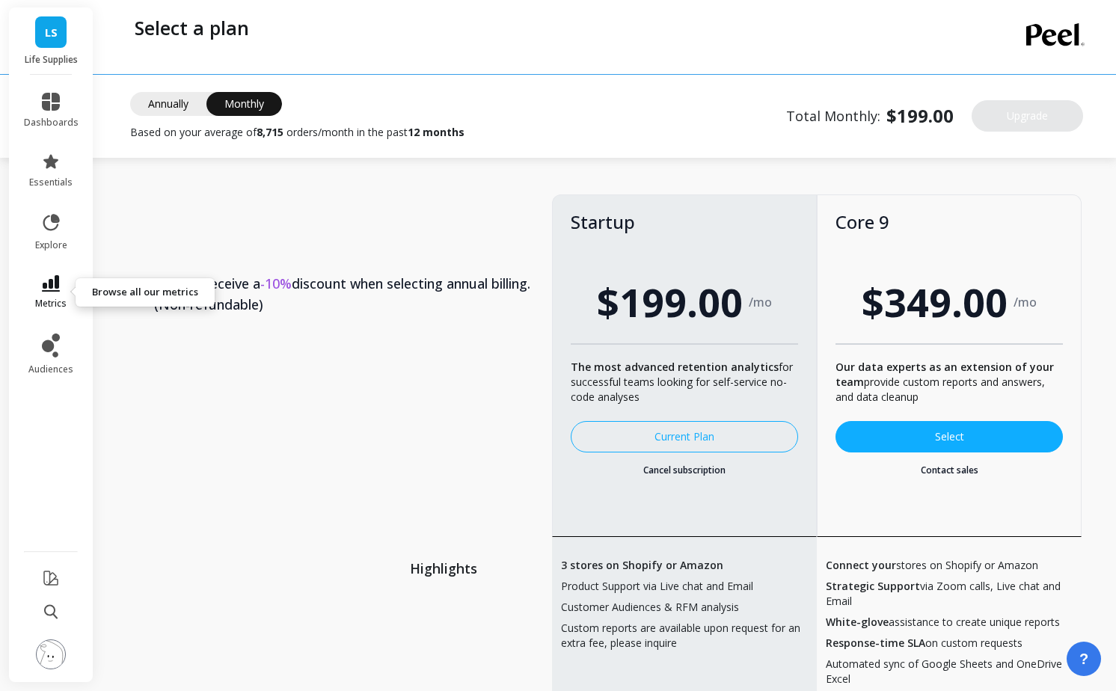
click at [54, 275] on icon at bounding box center [51, 283] width 18 height 16
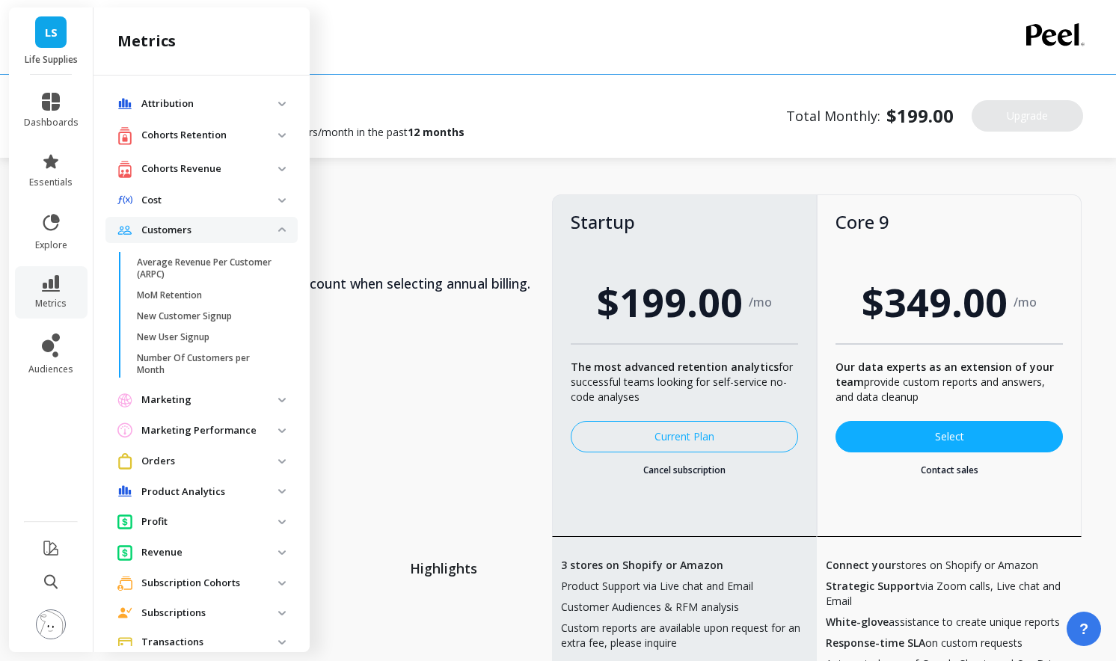
click at [67, 28] on div "LS Life Supplies" at bounding box center [51, 40] width 84 height 67
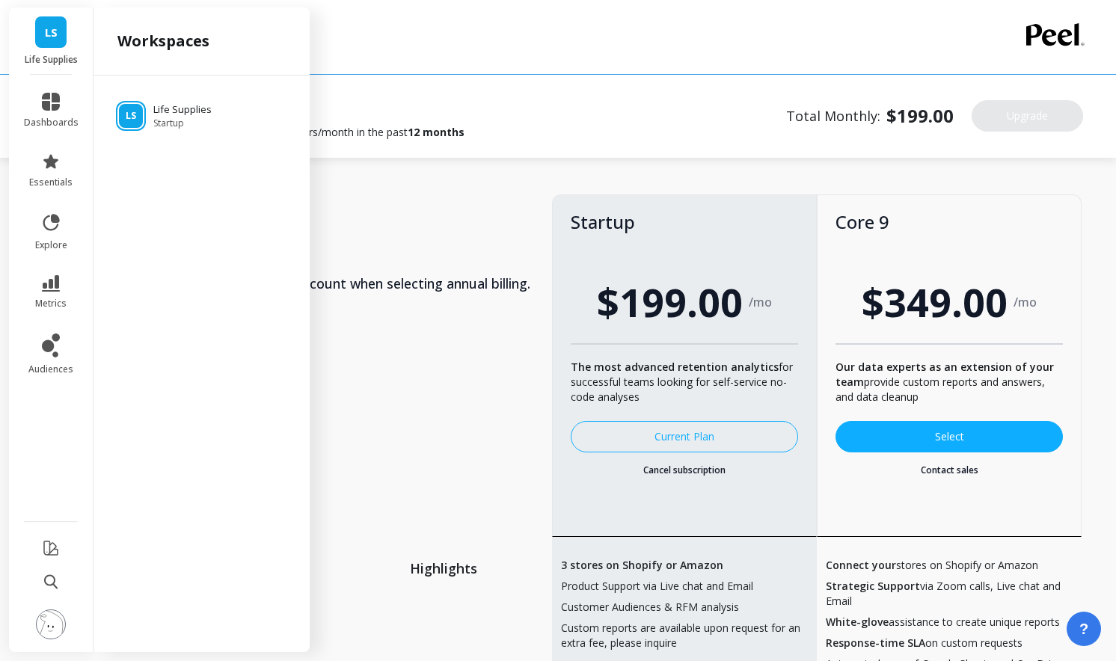
click at [57, 28] on span "LS" at bounding box center [51, 32] width 13 height 17
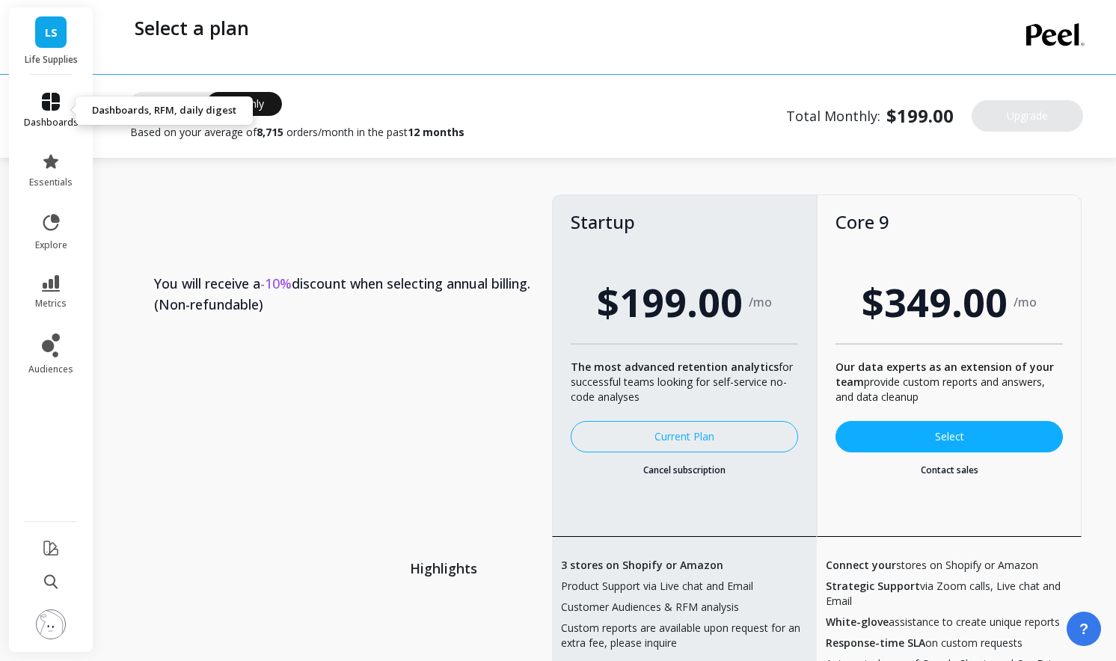
click at [55, 96] on icon at bounding box center [51, 102] width 18 height 18
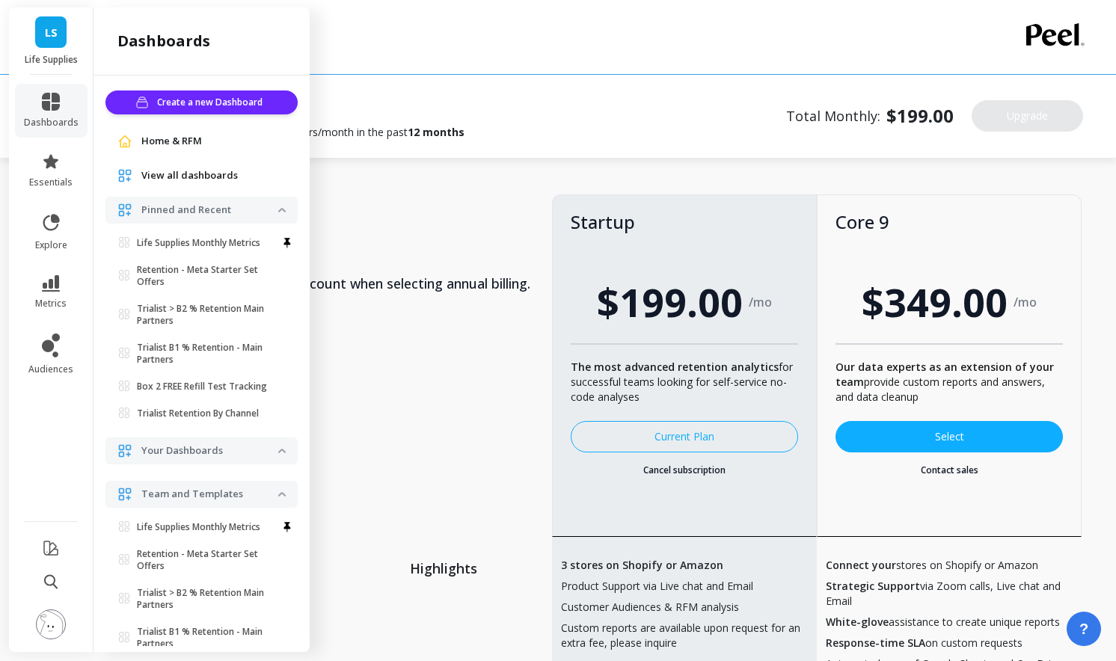
click at [150, 131] on div "Home & RFM" at bounding box center [201, 141] width 192 height 27
click at [152, 141] on span "Home & RFM" at bounding box center [171, 141] width 61 height 15
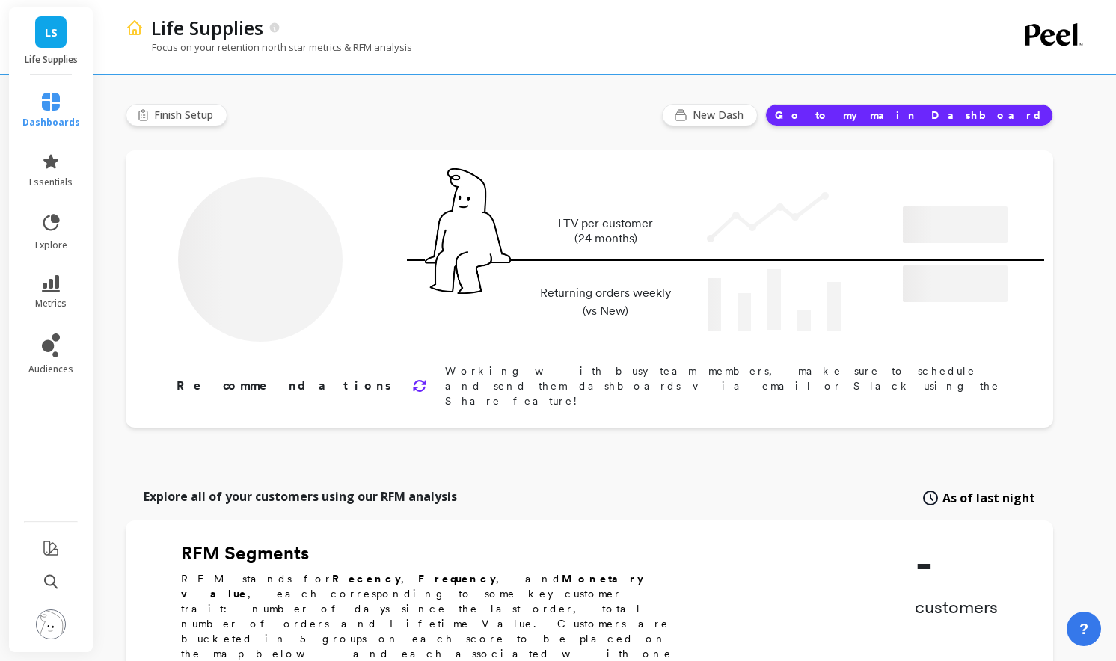
type input "Champions"
type input "7254"
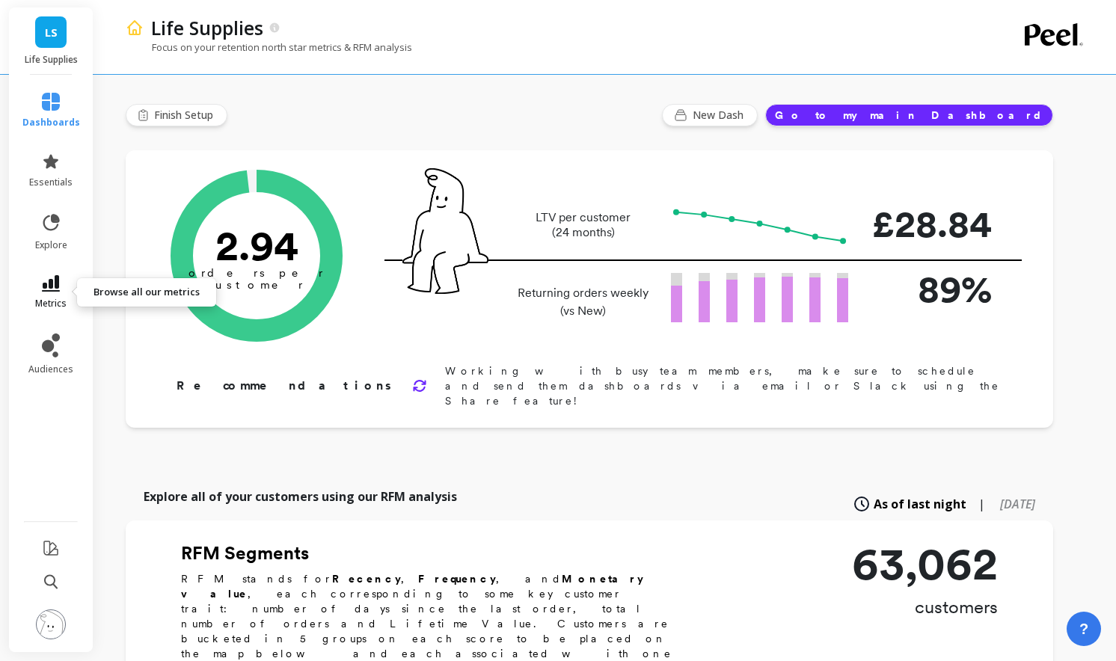
click at [44, 283] on icon at bounding box center [51, 283] width 18 height 16
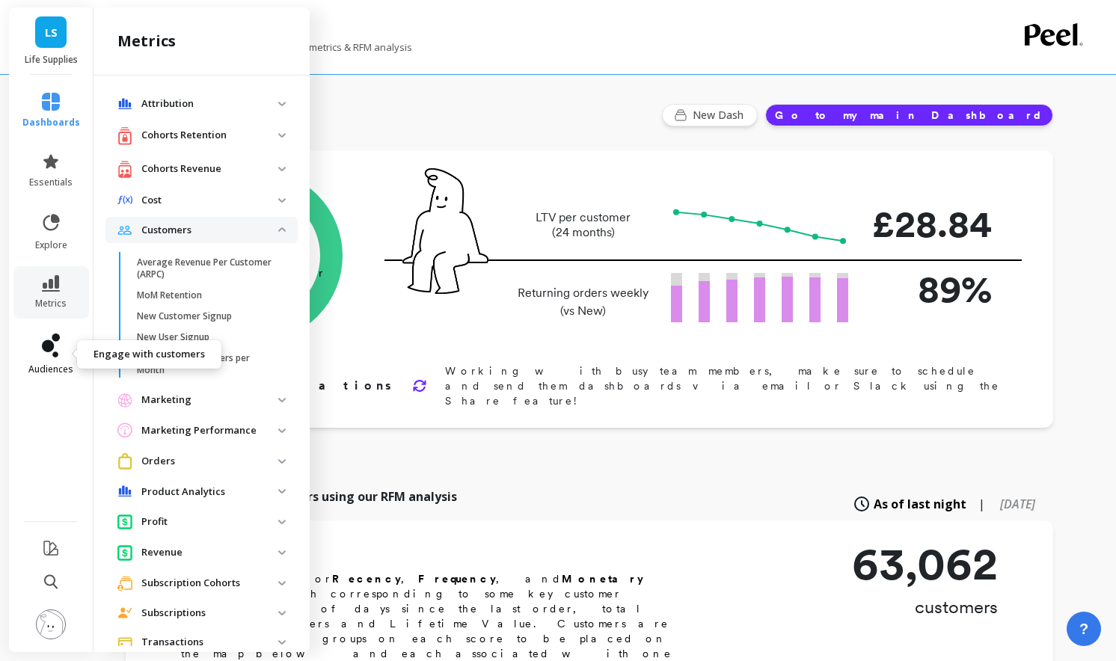
click at [55, 362] on link "audiences" at bounding box center [51, 355] width 58 height 42
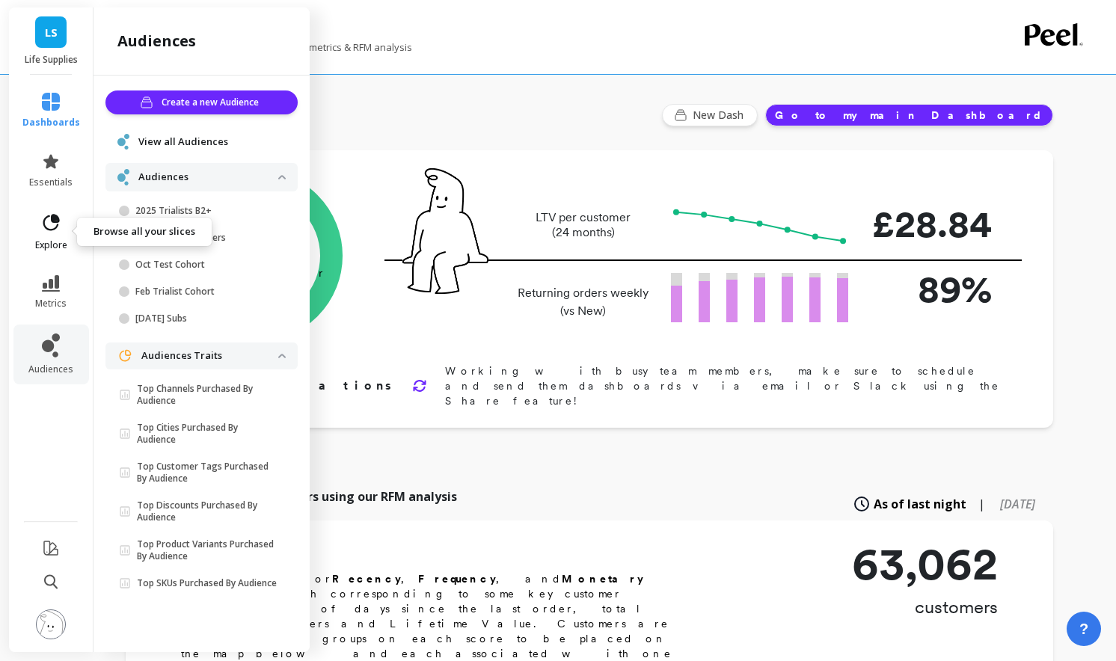
click at [60, 238] on link "explore" at bounding box center [51, 231] width 58 height 39
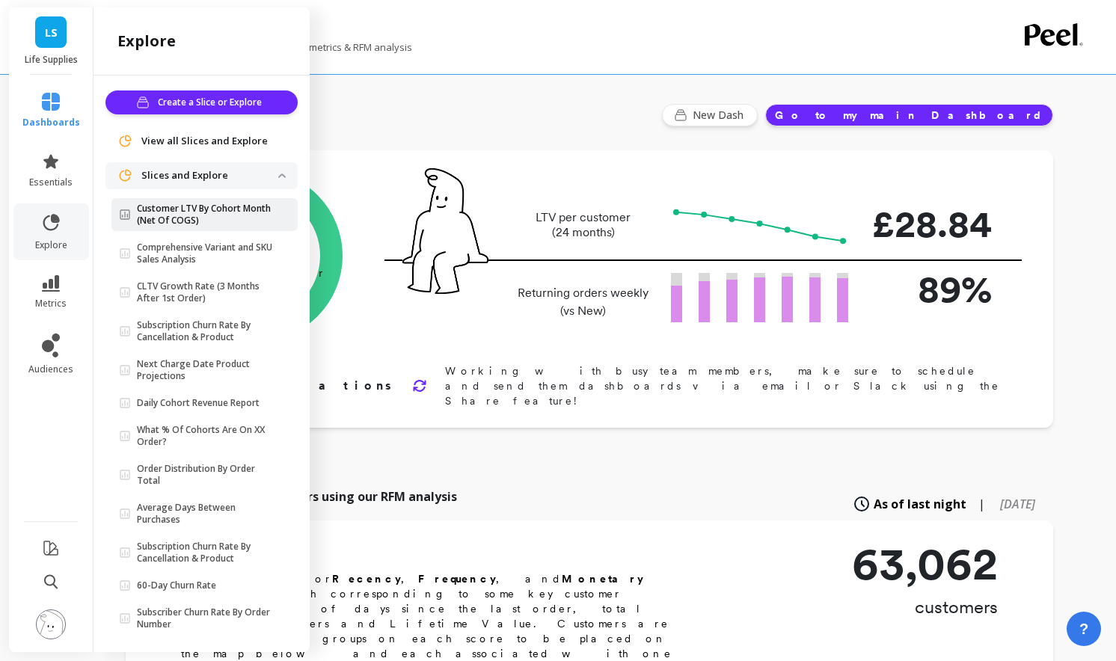
click at [210, 209] on p "Customer LTV By Cohort Month (Net Of COGS)" at bounding box center [207, 215] width 141 height 24
